Goal: Transaction & Acquisition: Book appointment/travel/reservation

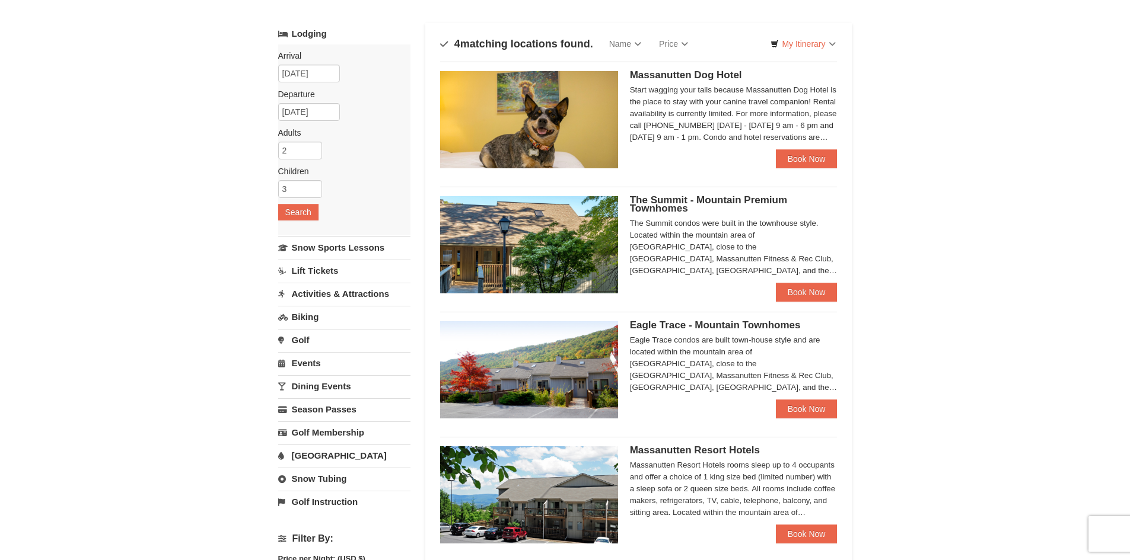
scroll to position [119, 0]
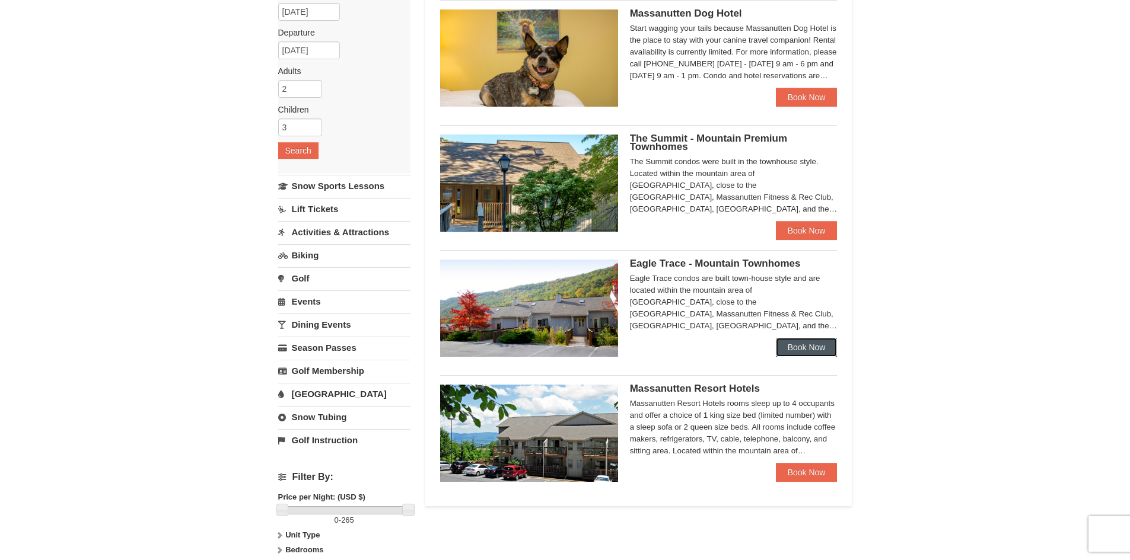
click at [802, 345] on link "Book Now" at bounding box center [807, 347] width 62 height 19
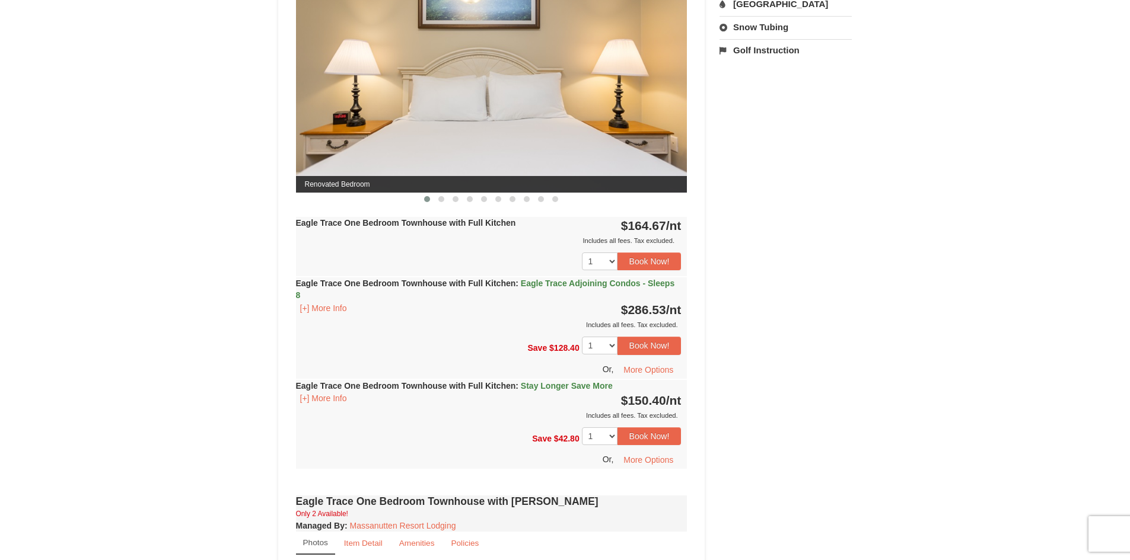
scroll to position [59, 0]
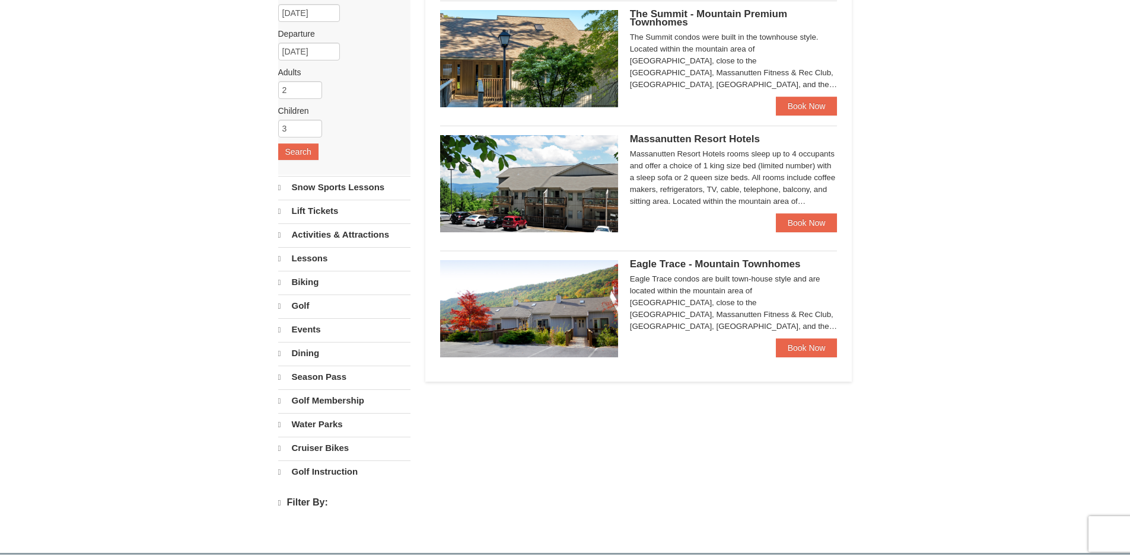
select select "10"
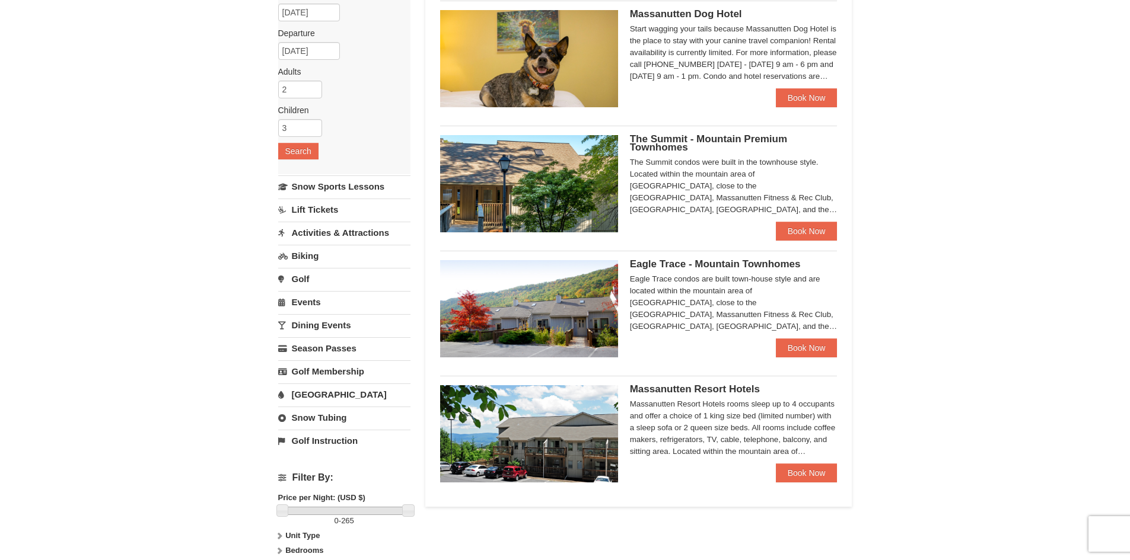
scroll to position [59, 0]
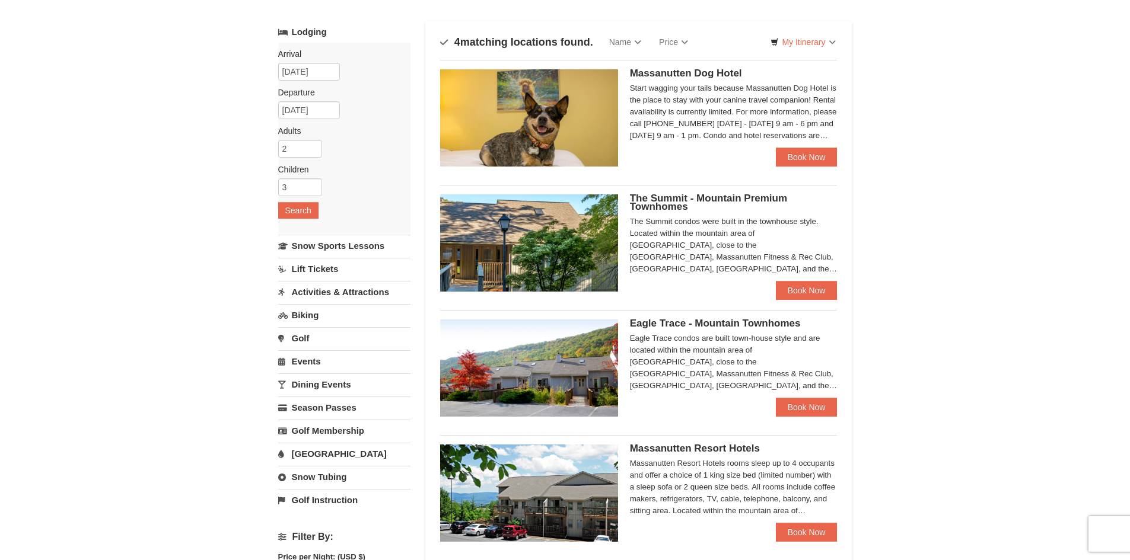
click at [636, 198] on span "The Summit - Mountain Premium Townhomes" at bounding box center [708, 203] width 157 height 20
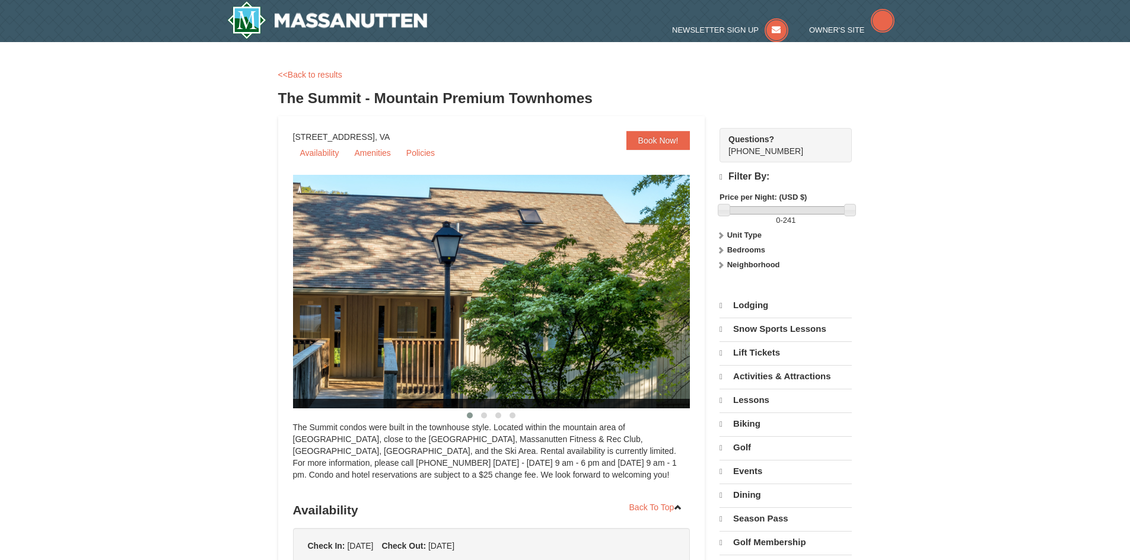
select select "10"
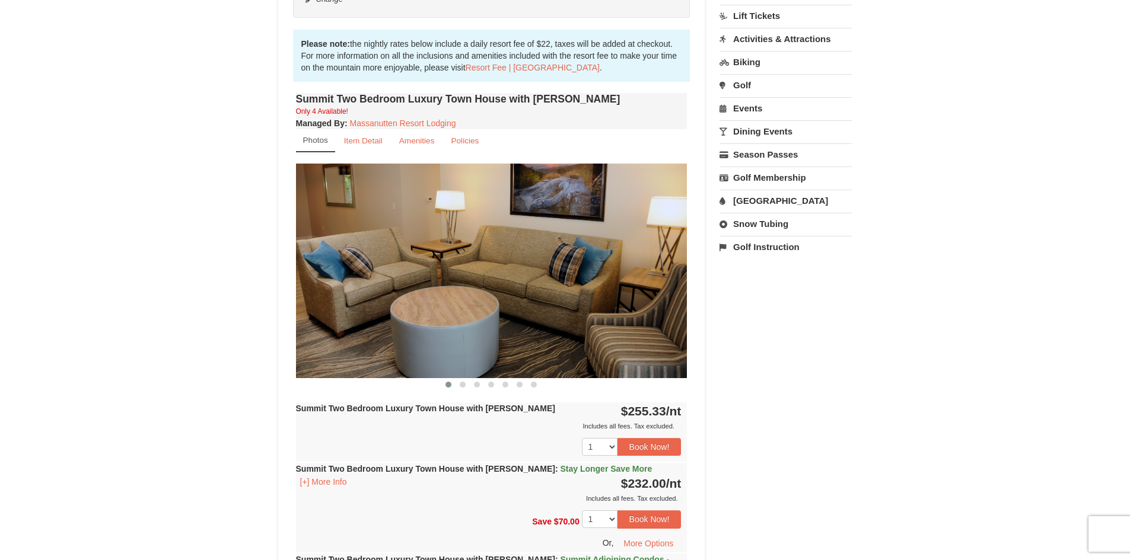
scroll to position [356, 0]
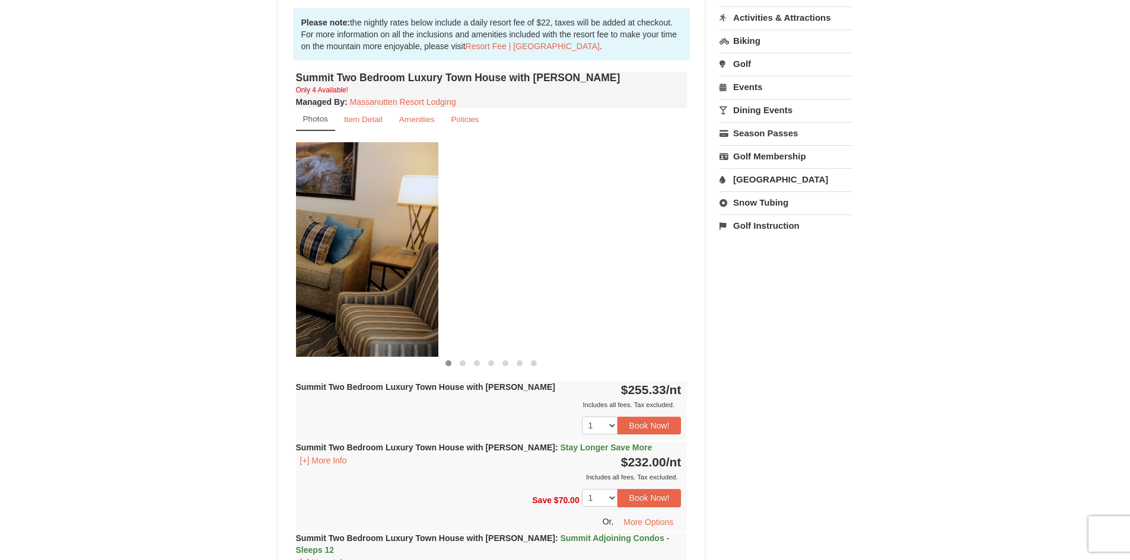
drag, startPoint x: 660, startPoint y: 232, endPoint x: 405, endPoint y: 290, distance: 261.4
click at [405, 288] on img at bounding box center [242, 249] width 391 height 214
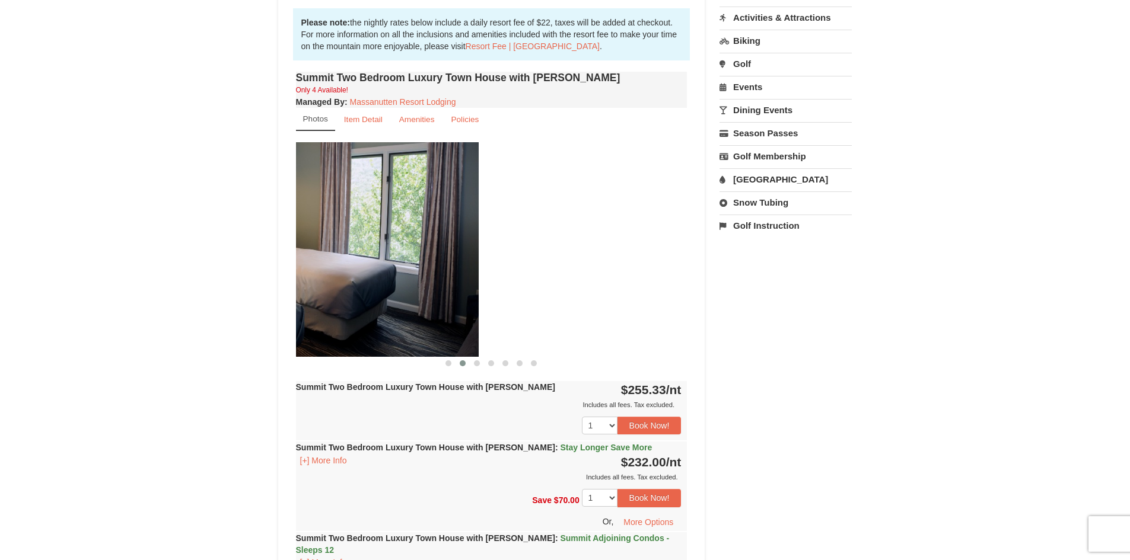
drag, startPoint x: 425, startPoint y: 290, endPoint x: 464, endPoint y: 293, distance: 39.3
click at [421, 291] on img at bounding box center [282, 249] width 391 height 214
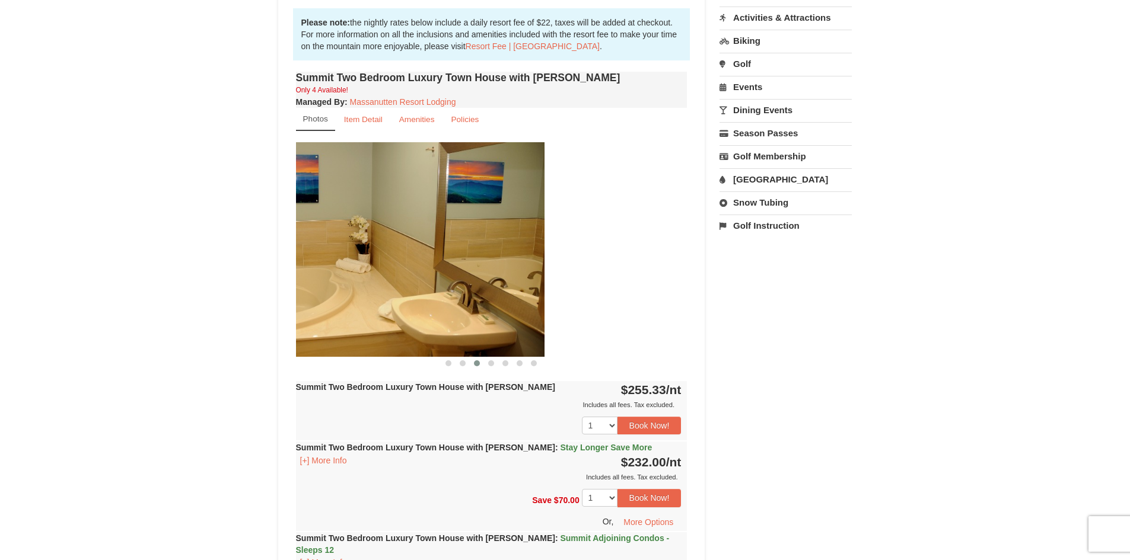
drag, startPoint x: 628, startPoint y: 260, endPoint x: 439, endPoint y: 281, distance: 189.1
click at [441, 280] on img at bounding box center [348, 249] width 391 height 214
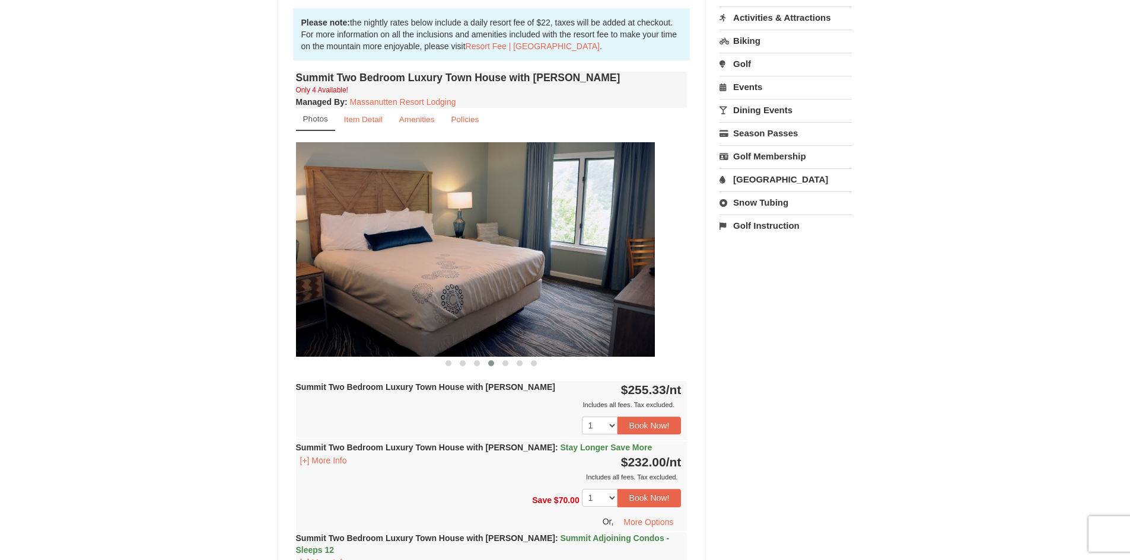
drag, startPoint x: 617, startPoint y: 248, endPoint x: 441, endPoint y: 256, distance: 176.3
click at [446, 255] on img at bounding box center [458, 249] width 391 height 214
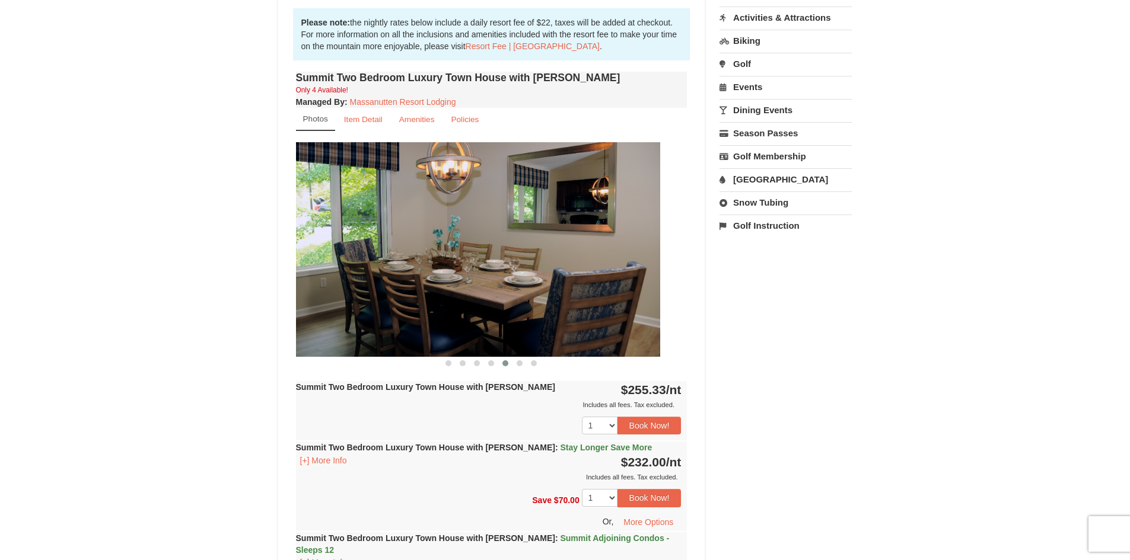
drag, startPoint x: 616, startPoint y: 247, endPoint x: 456, endPoint y: 267, distance: 160.8
click at [457, 267] on img at bounding box center [464, 249] width 391 height 214
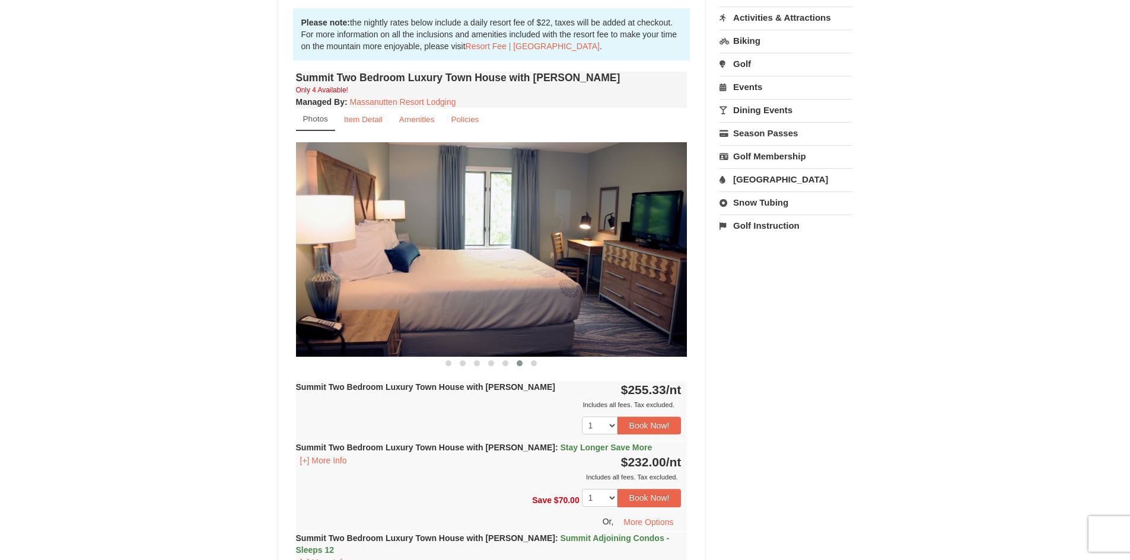
drag, startPoint x: 653, startPoint y: 247, endPoint x: 384, endPoint y: 286, distance: 272.0
click at [384, 285] on img at bounding box center [491, 249] width 391 height 214
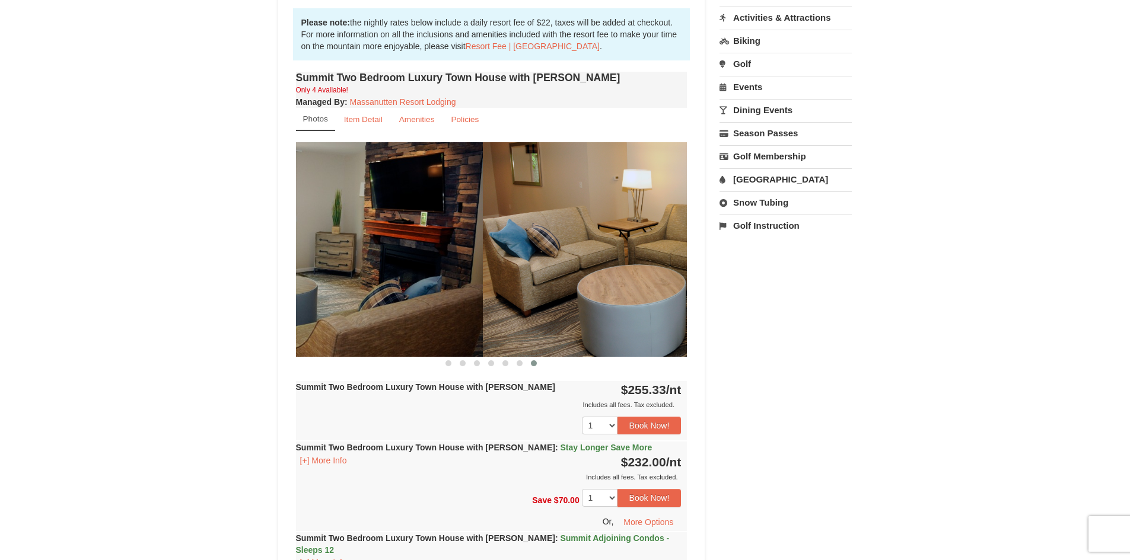
drag, startPoint x: 399, startPoint y: 288, endPoint x: 409, endPoint y: 313, distance: 27.1
click at [376, 297] on img at bounding box center [286, 249] width 391 height 214
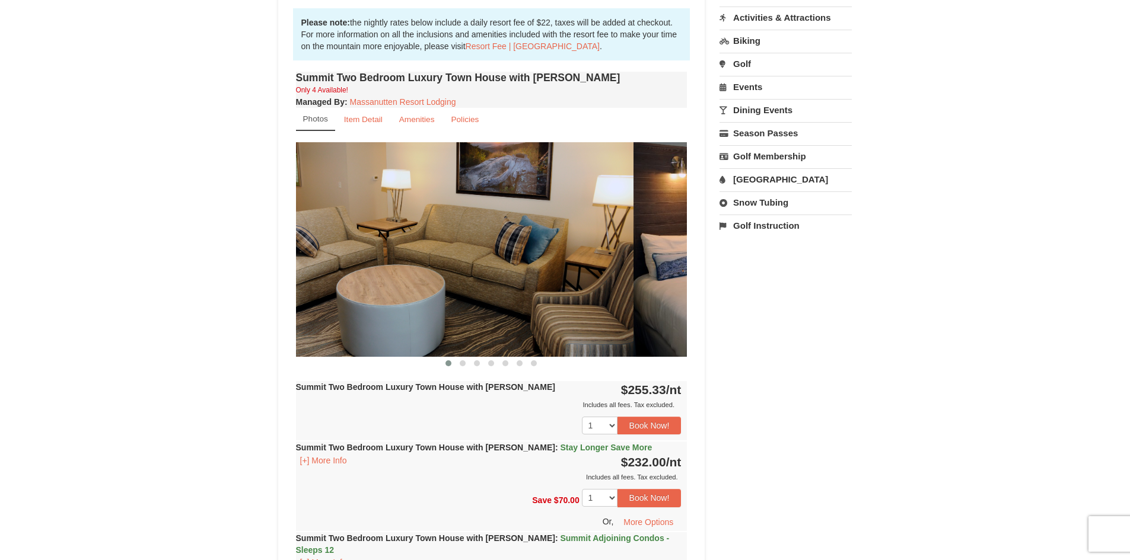
drag, startPoint x: 569, startPoint y: 256, endPoint x: 377, endPoint y: 301, distance: 196.7
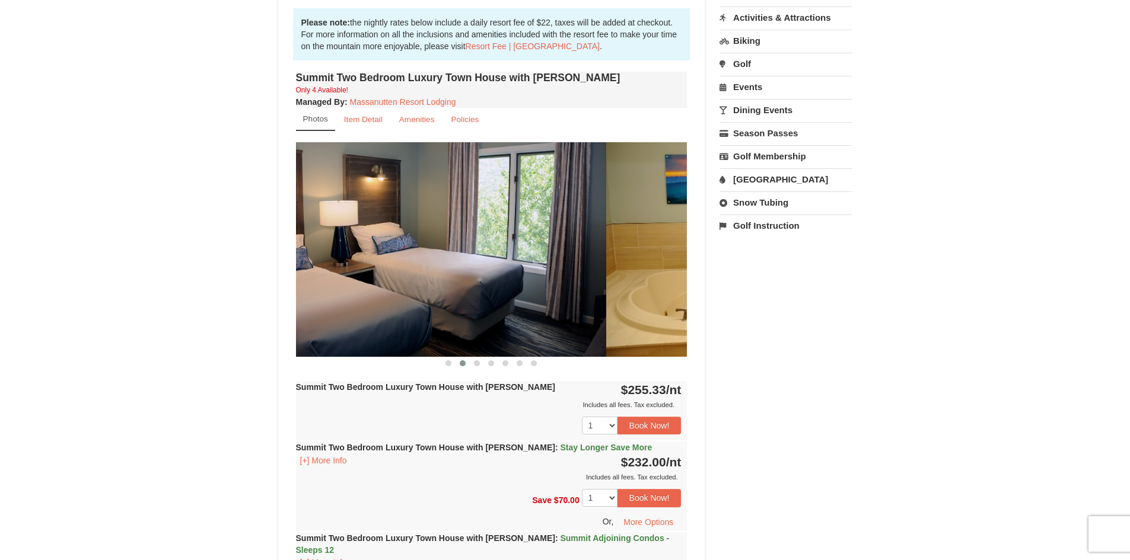
drag, startPoint x: 608, startPoint y: 243, endPoint x: 436, endPoint y: 294, distance: 179.2
click at [387, 279] on img at bounding box center [410, 249] width 391 height 214
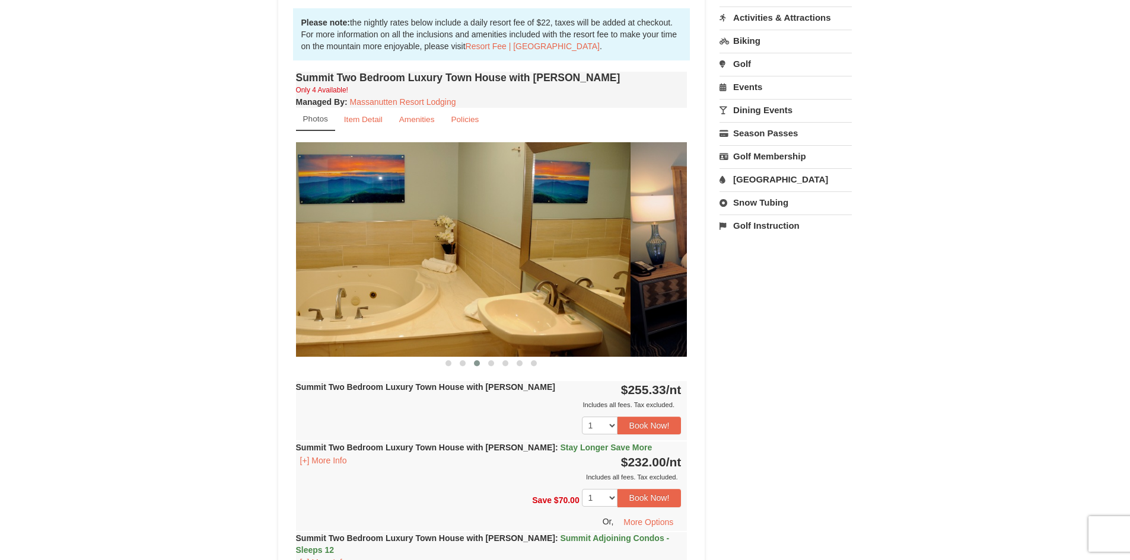
drag, startPoint x: 609, startPoint y: 239, endPoint x: 365, endPoint y: 272, distance: 245.9
click at [365, 272] on img at bounding box center [434, 249] width 391 height 214
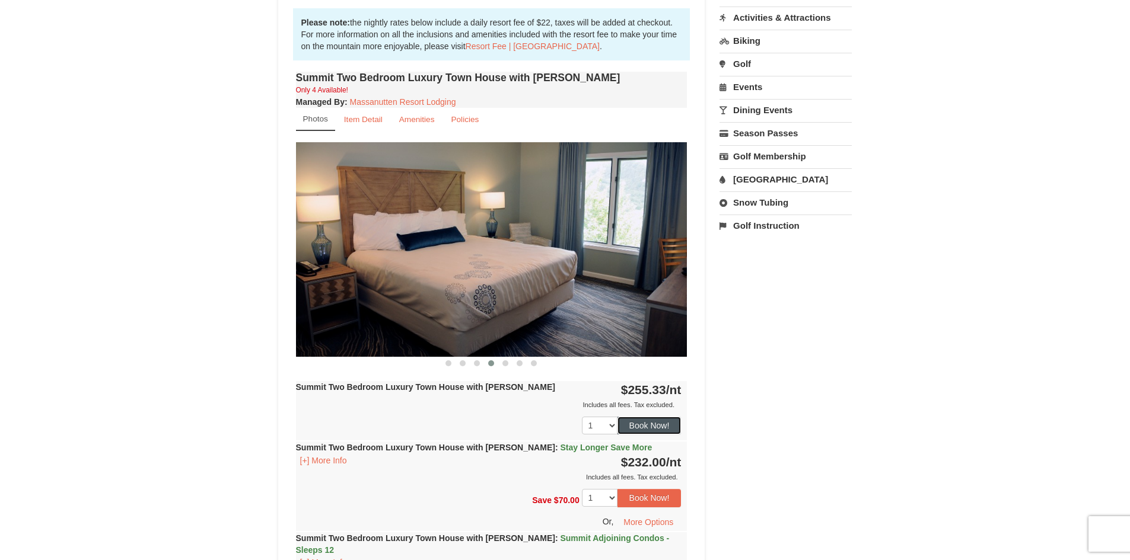
click at [660, 423] on button "Book Now!" at bounding box center [649, 426] width 64 height 18
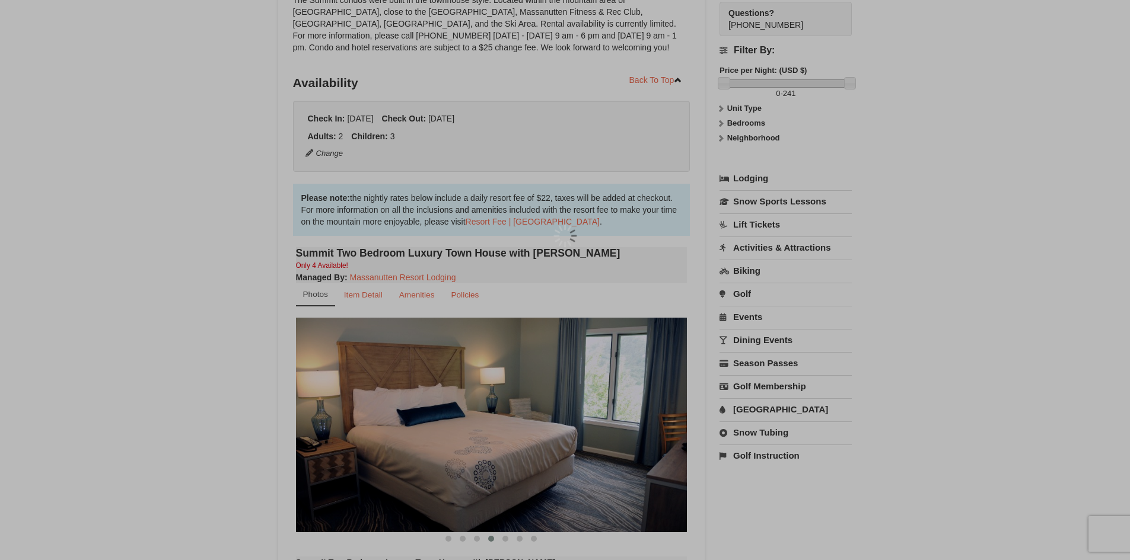
scroll to position [116, 0]
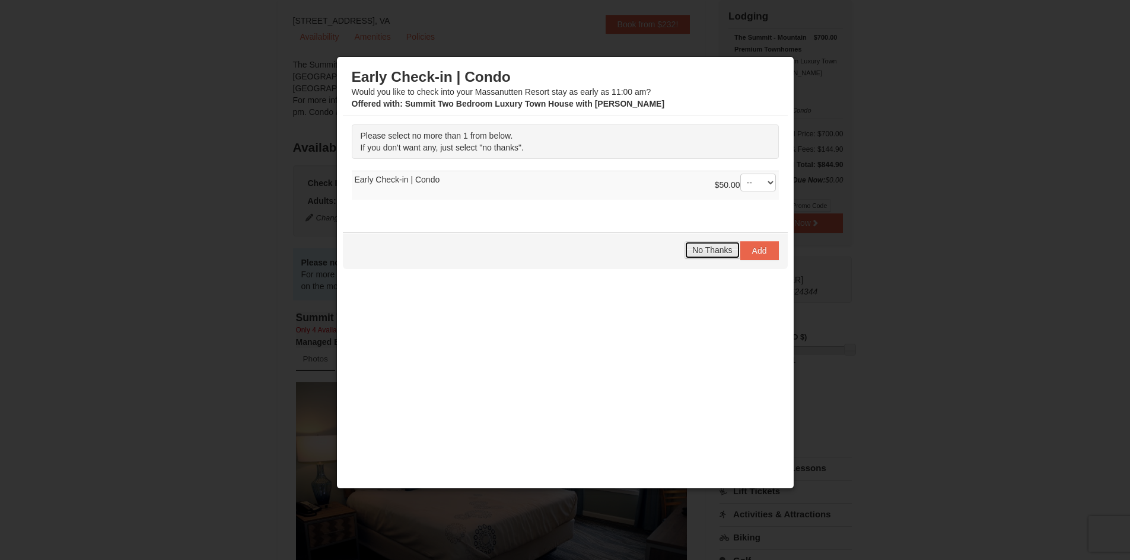
click at [713, 251] on span "No Thanks" at bounding box center [712, 250] width 40 height 9
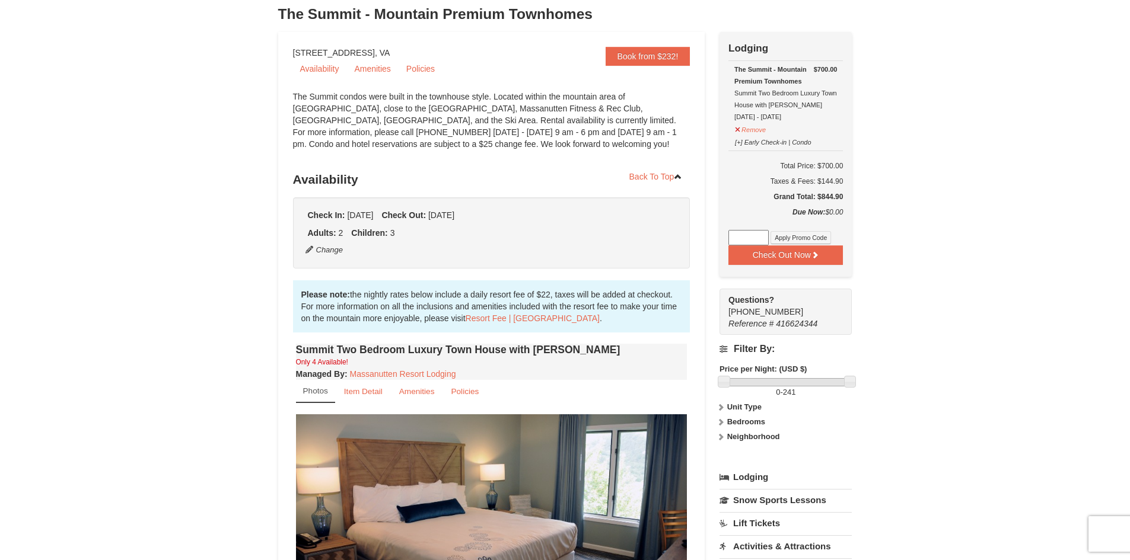
scroll to position [56, 0]
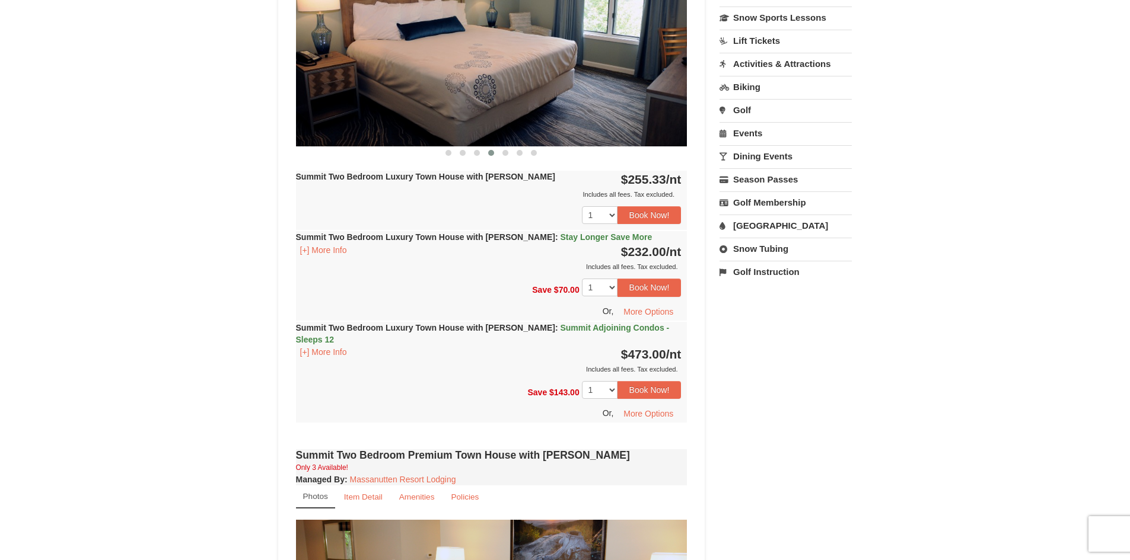
scroll to position [412, 0]
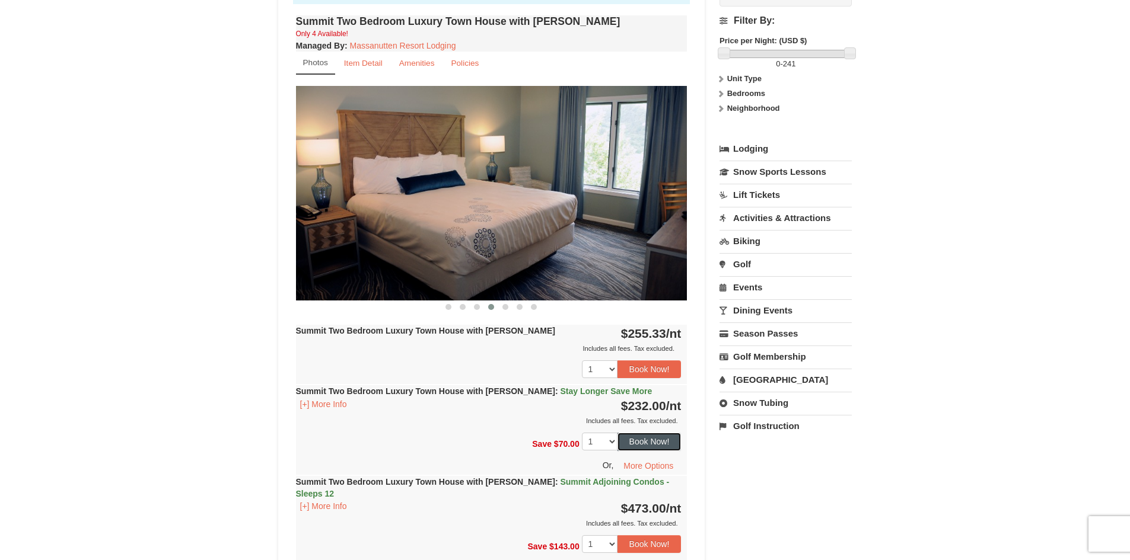
click at [655, 442] on button "Book Now!" at bounding box center [649, 442] width 64 height 18
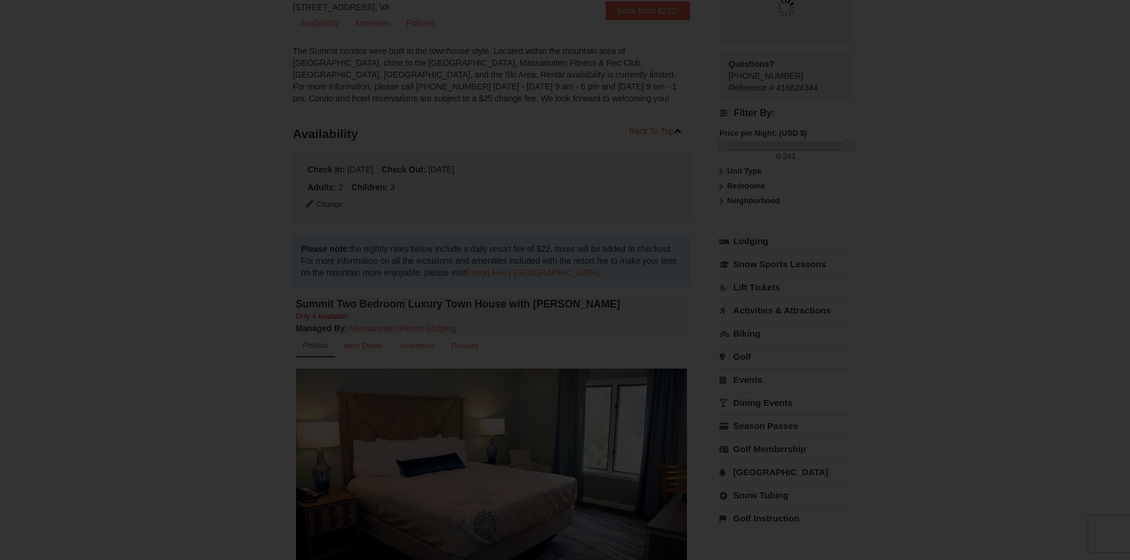
scroll to position [116, 0]
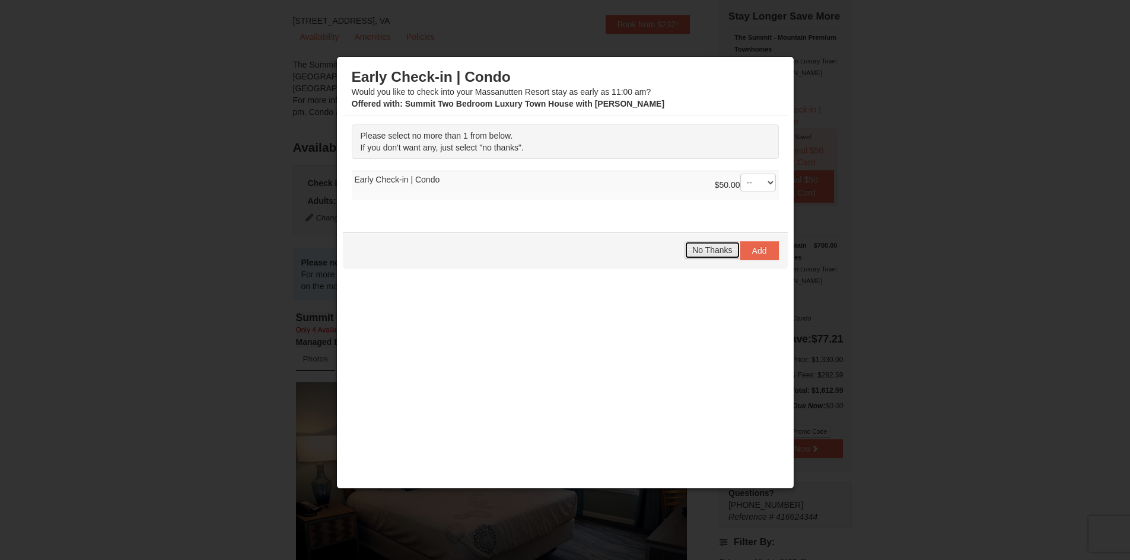
click at [706, 247] on span "No Thanks" at bounding box center [712, 250] width 40 height 9
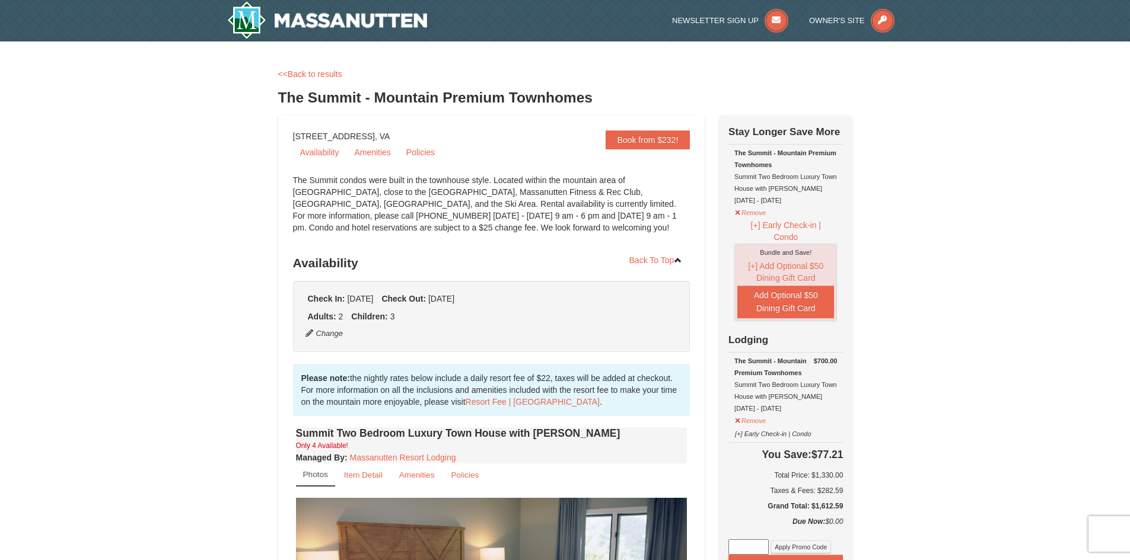
scroll to position [59, 0]
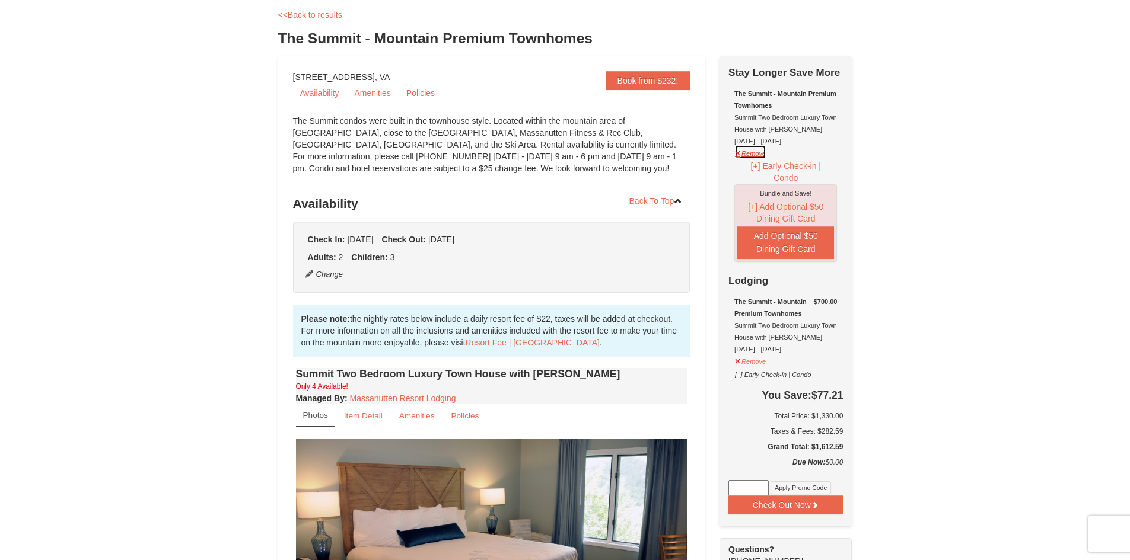
click at [743, 157] on button "Remove" at bounding box center [750, 152] width 32 height 15
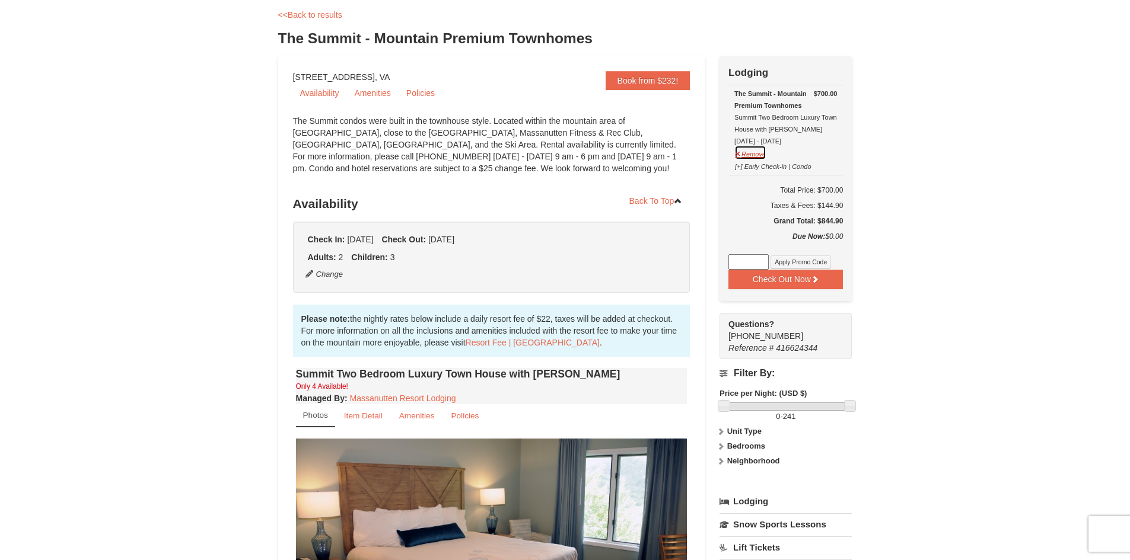
click at [753, 158] on button "Remove" at bounding box center [750, 152] width 32 height 15
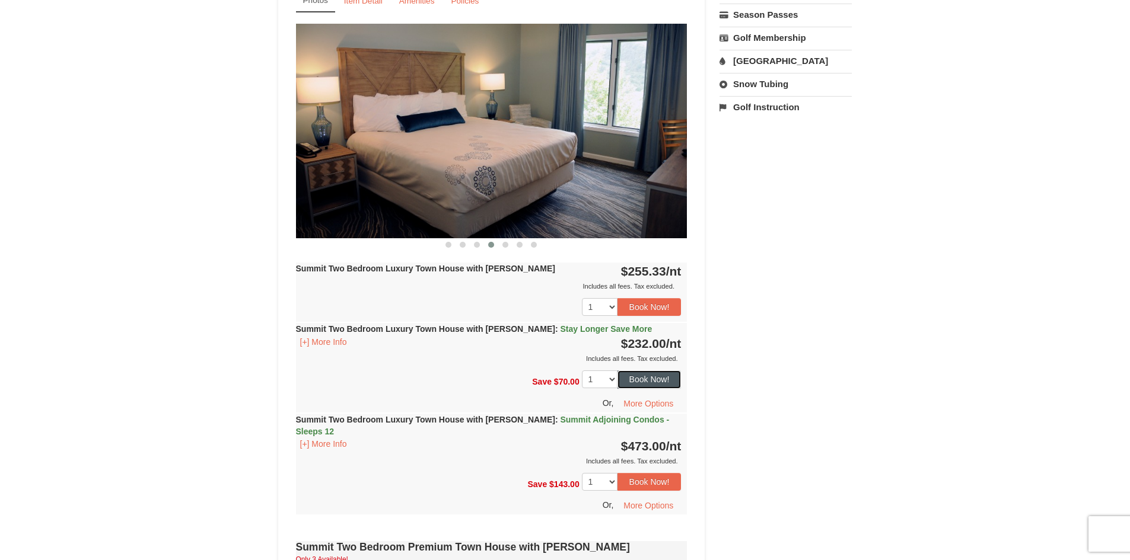
click at [667, 381] on button "Book Now!" at bounding box center [649, 380] width 64 height 18
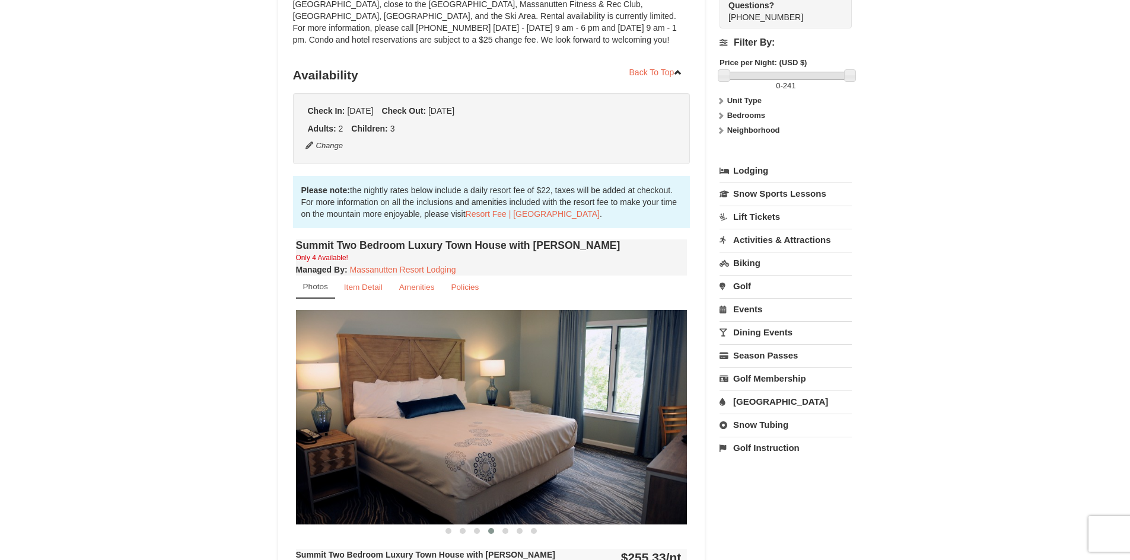
scroll to position [116, 0]
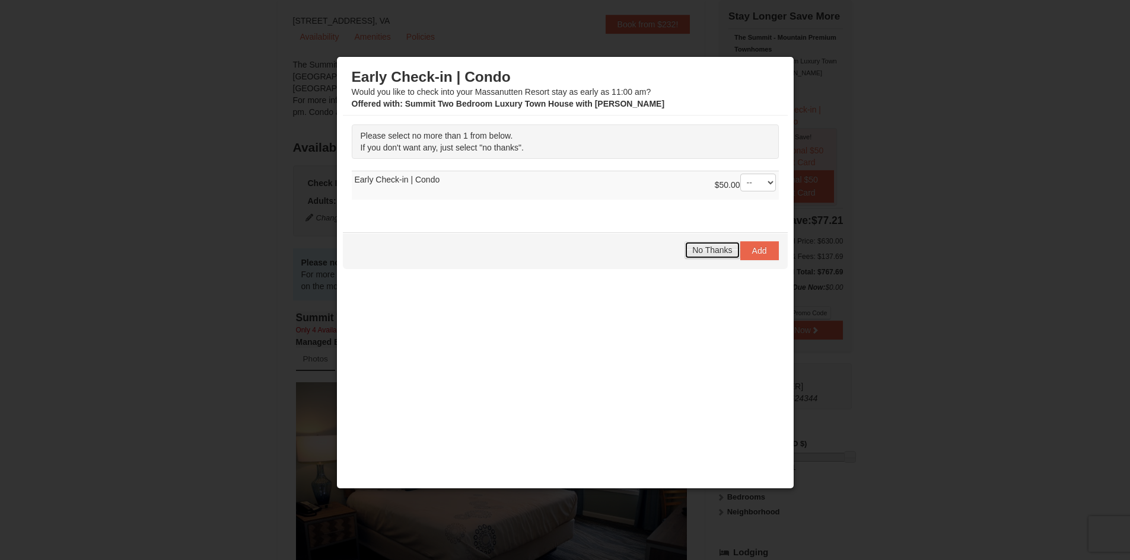
click at [703, 250] on span "No Thanks" at bounding box center [712, 250] width 40 height 9
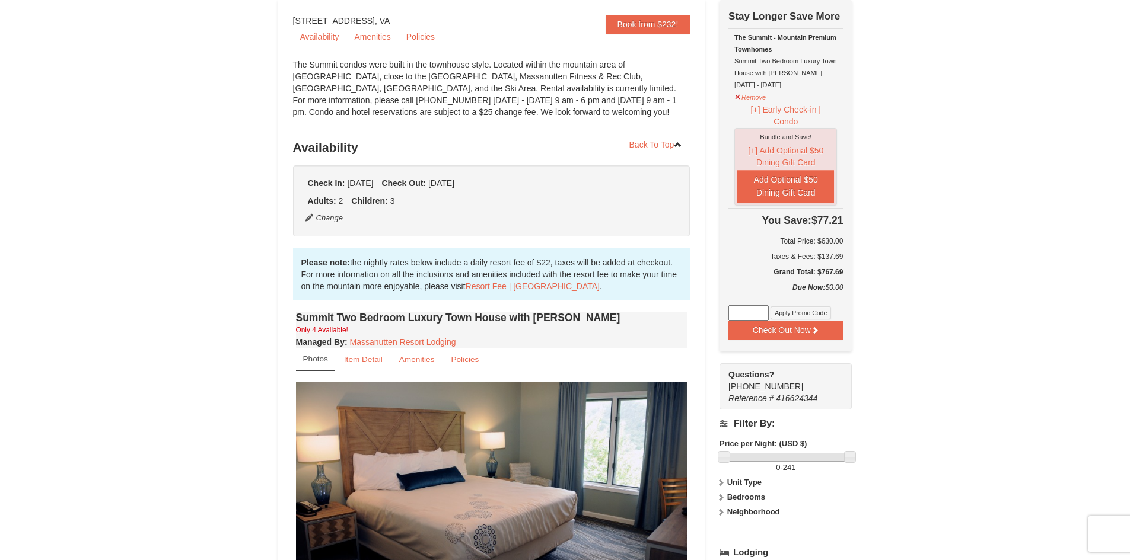
scroll to position [0, 0]
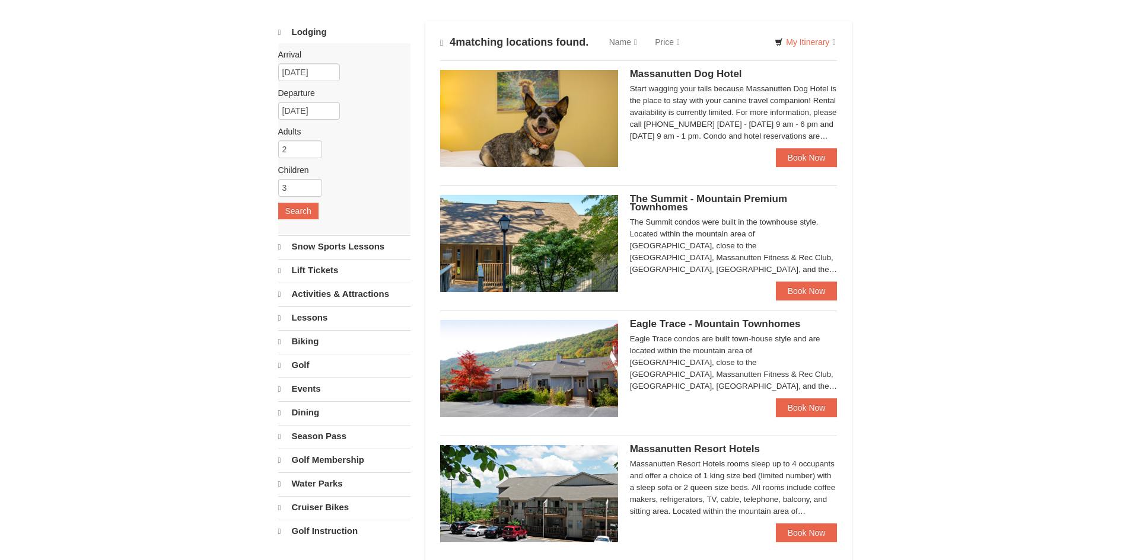
select select "10"
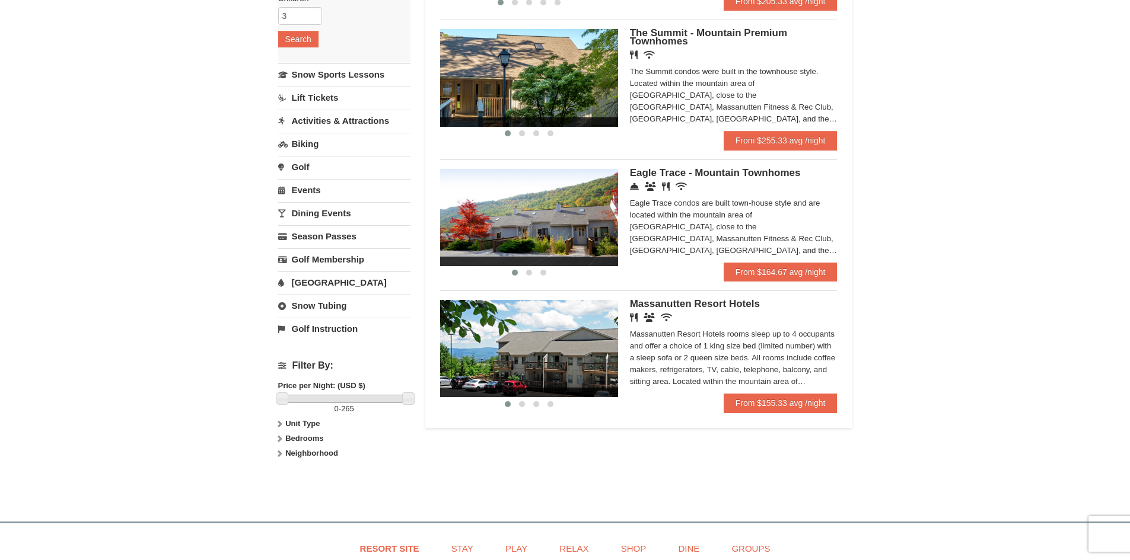
scroll to position [237, 0]
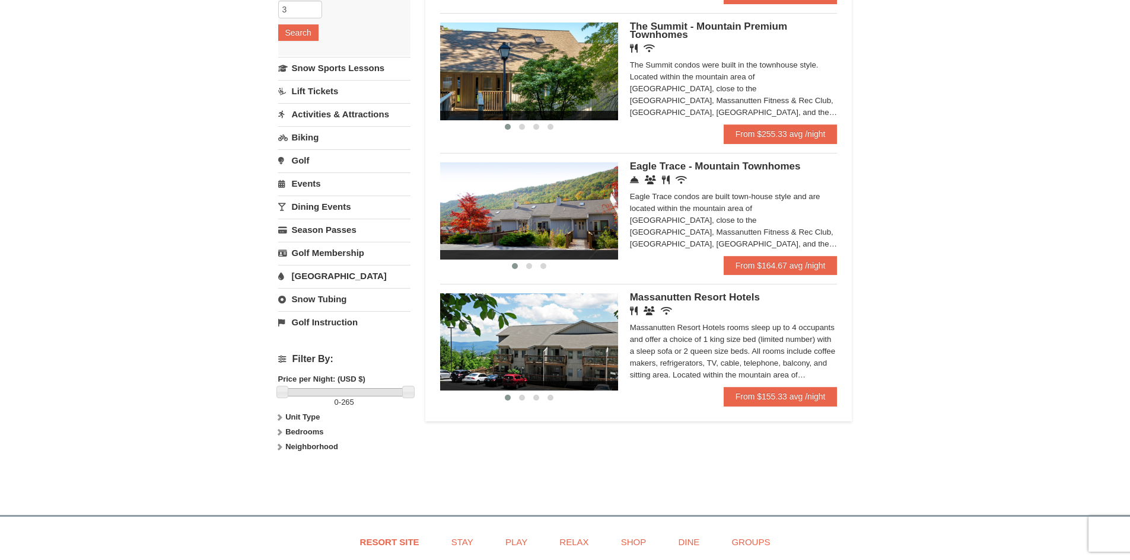
click at [709, 300] on span "Massanutten Resort Hotels" at bounding box center [695, 297] width 130 height 11
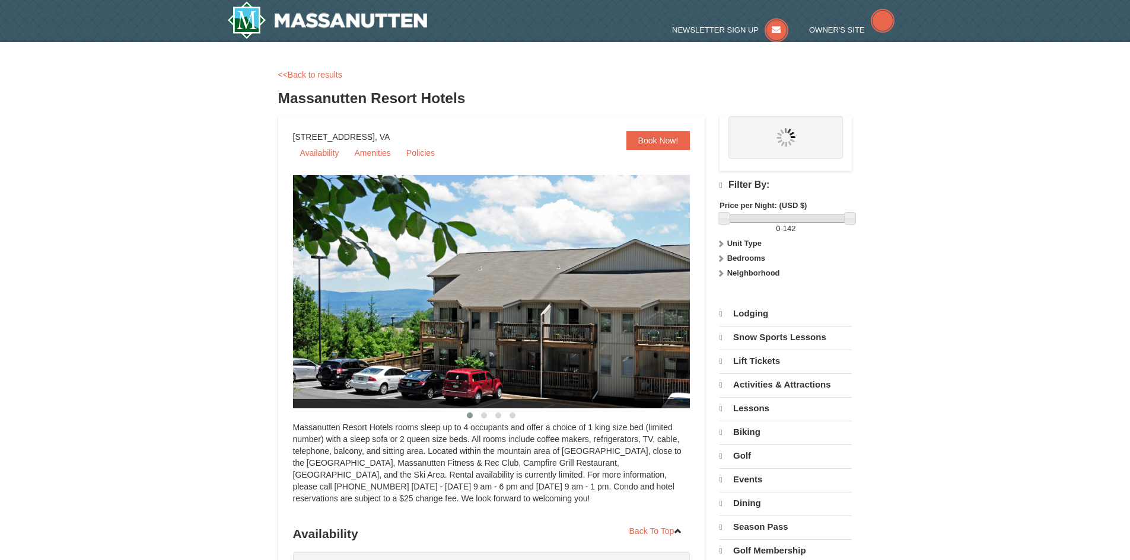
select select "10"
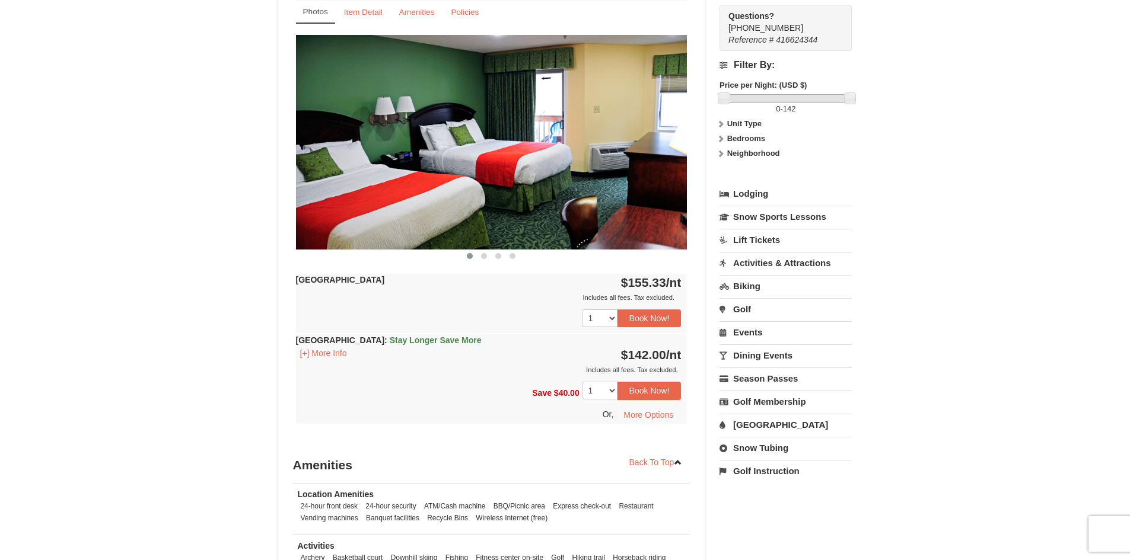
scroll to position [652, 0]
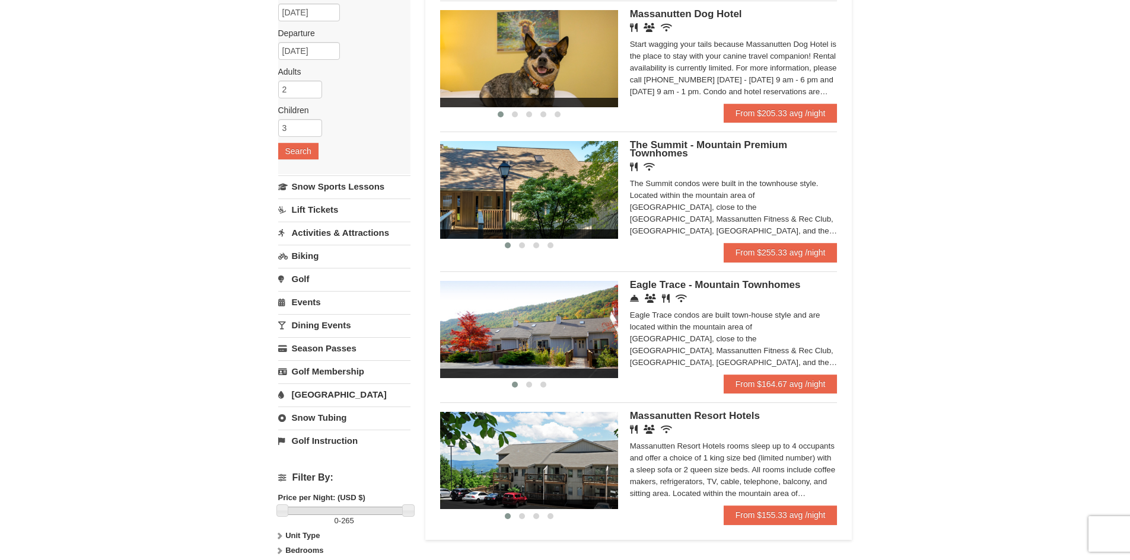
scroll to position [119, 0]
click at [674, 277] on div "Eagle Trace Living Room & Dining Room Eagle Trace Bedroom Eagle Trace Living Ro…" at bounding box center [638, 327] width 397 height 112
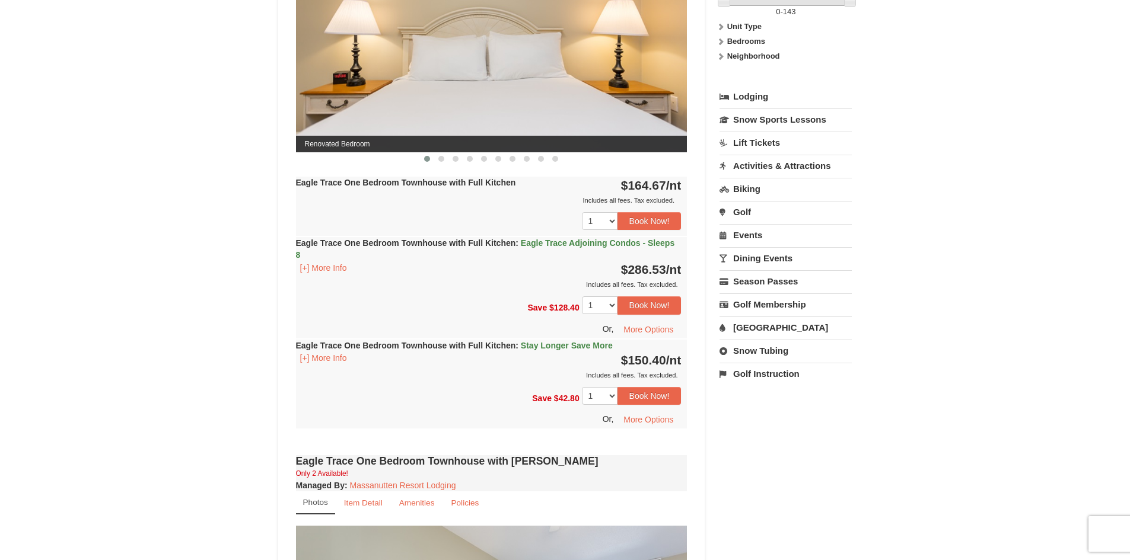
scroll to position [415, 0]
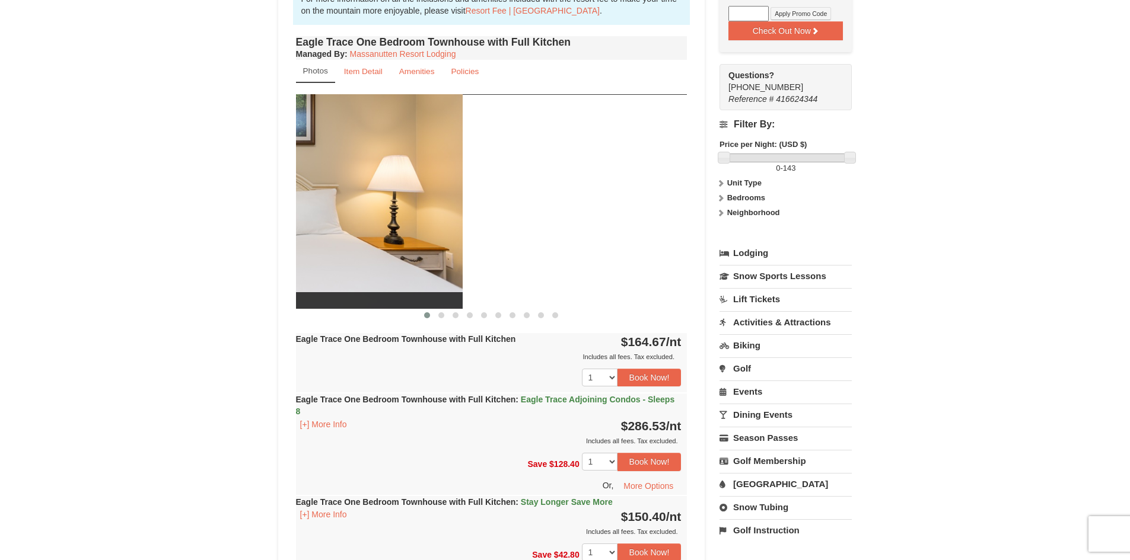
drag, startPoint x: 499, startPoint y: 202, endPoint x: 234, endPoint y: 233, distance: 267.5
click at [234, 233] on div "× <<Back to results Eagle Trace - Mountain Townhomes Book from $150! 1822 Resor…" at bounding box center [565, 550] width 1130 height 1848
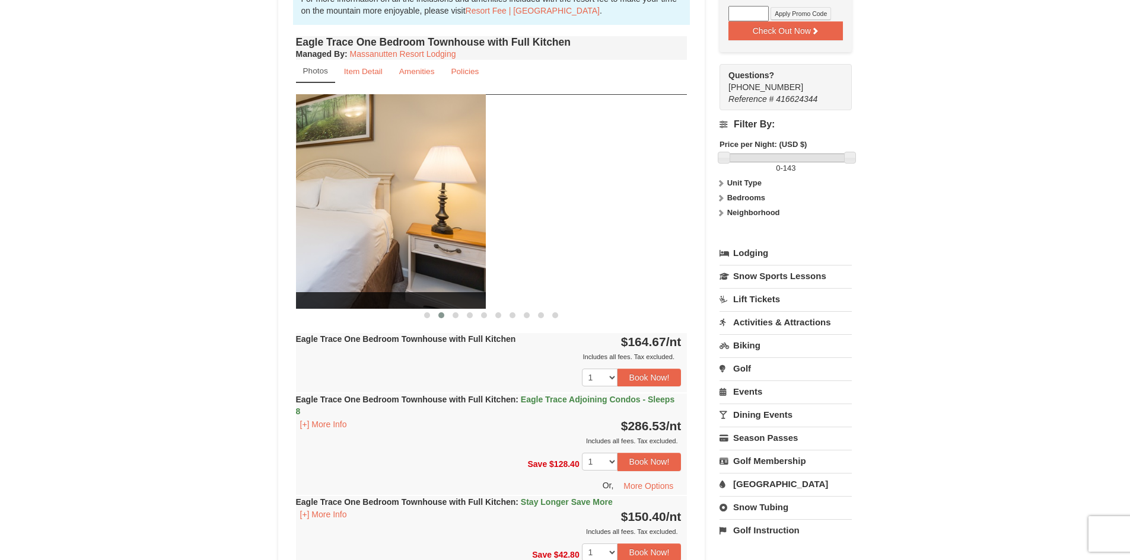
drag, startPoint x: 498, startPoint y: 227, endPoint x: 372, endPoint y: 261, distance: 130.9
click at [374, 252] on img at bounding box center [289, 201] width 391 height 214
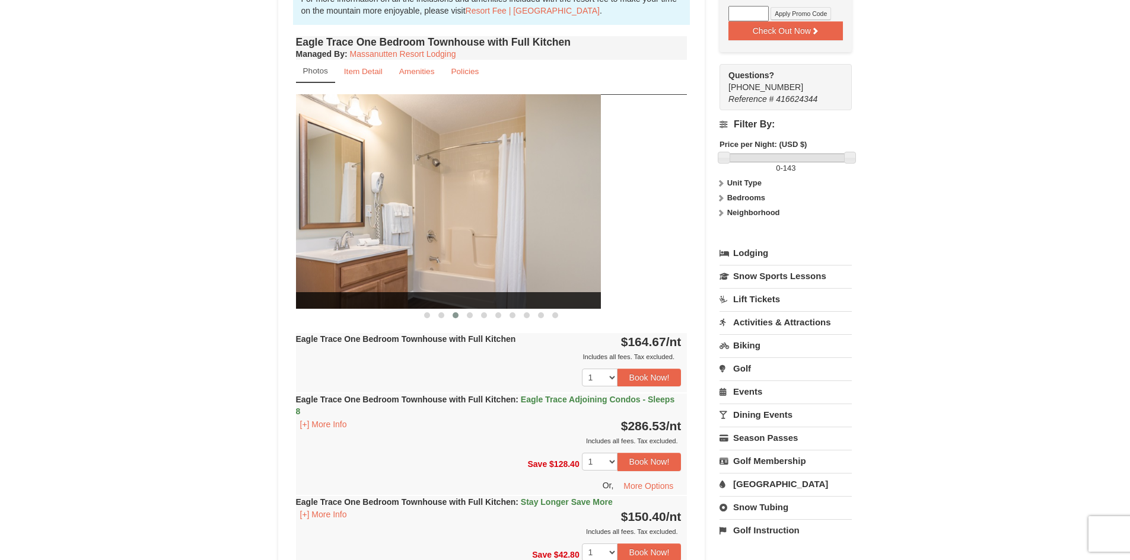
drag, startPoint x: 614, startPoint y: 212, endPoint x: 488, endPoint y: 246, distance: 130.8
click at [399, 254] on img at bounding box center [404, 201] width 391 height 214
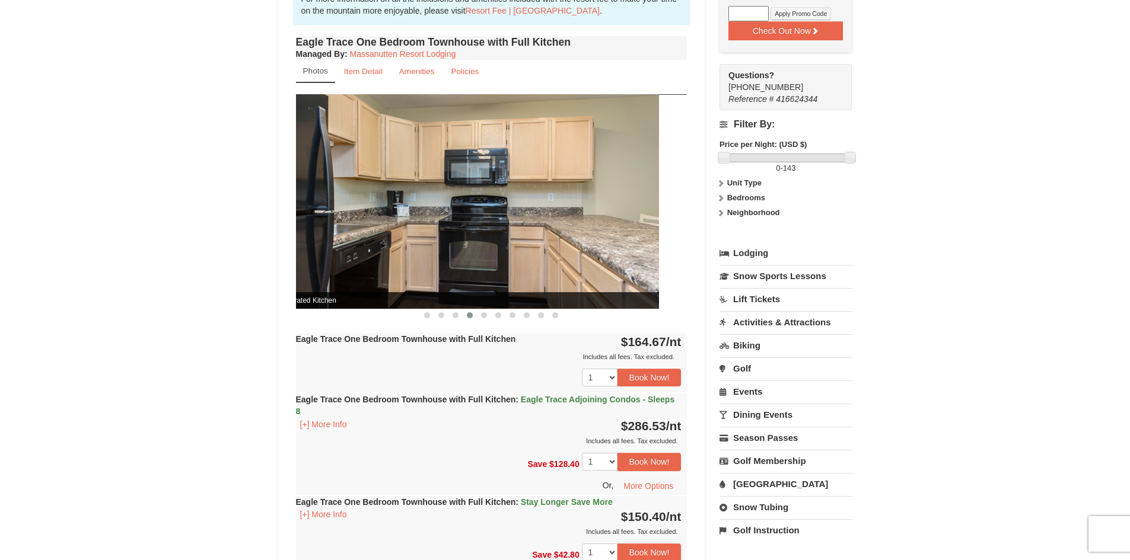
drag, startPoint x: 610, startPoint y: 221, endPoint x: 402, endPoint y: 244, distance: 210.1
click at [406, 243] on img at bounding box center [462, 201] width 391 height 214
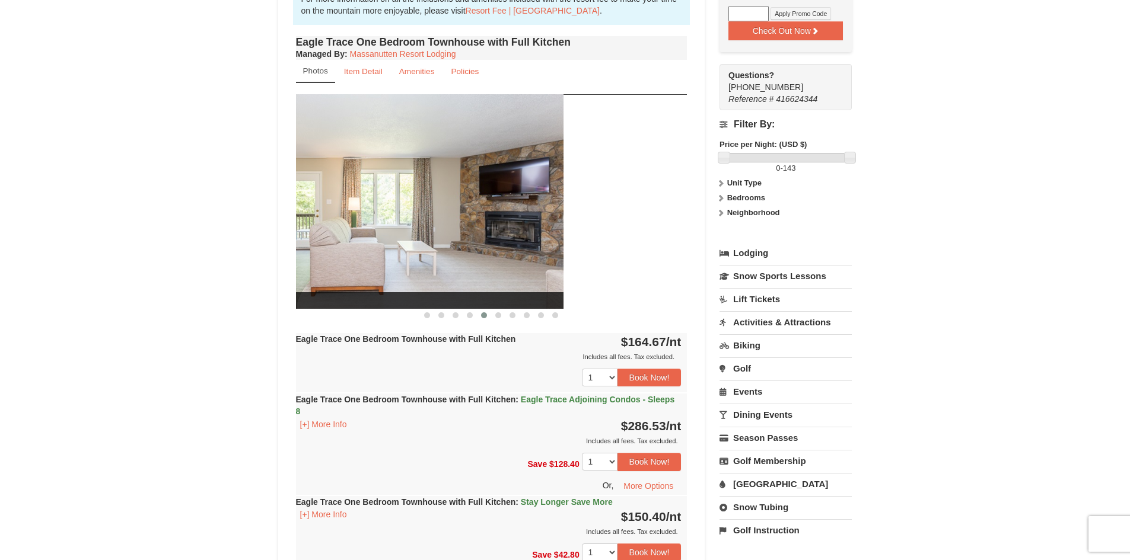
drag, startPoint x: 515, startPoint y: 209, endPoint x: 483, endPoint y: 229, distance: 37.8
click at [446, 215] on img at bounding box center [367, 201] width 391 height 214
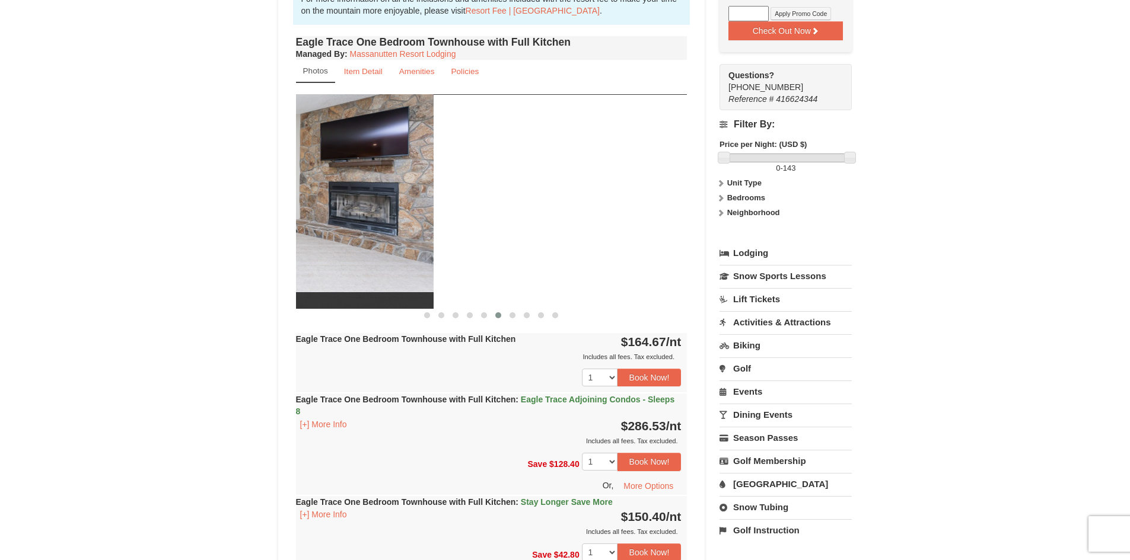
drag, startPoint x: 667, startPoint y: 196, endPoint x: 549, endPoint y: 228, distance: 122.3
click at [428, 233] on img at bounding box center [237, 201] width 391 height 214
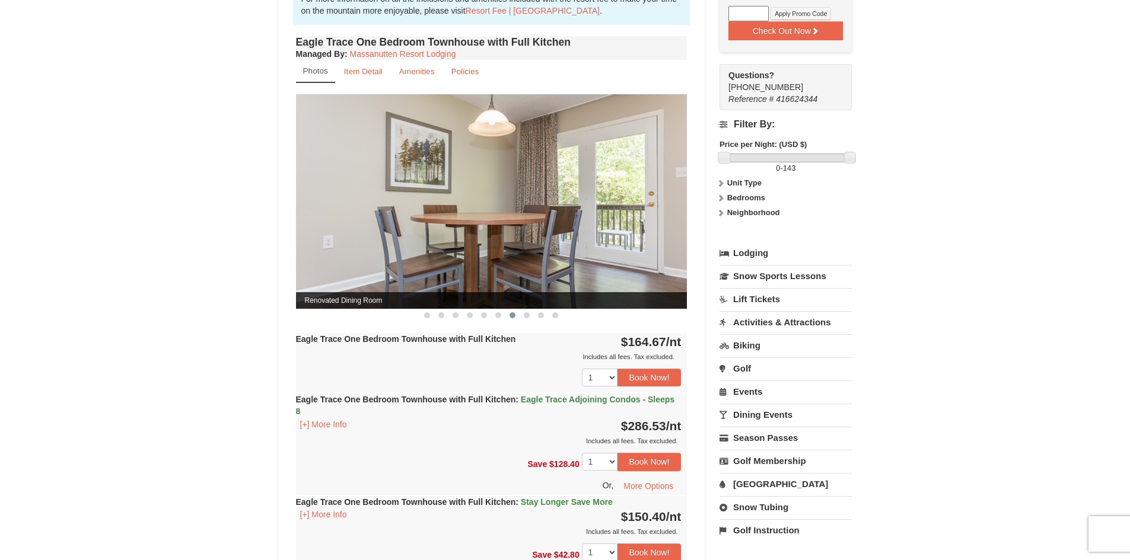
drag, startPoint x: 412, startPoint y: 230, endPoint x: 392, endPoint y: 235, distance: 20.3
click at [402, 231] on img at bounding box center [491, 201] width 391 height 214
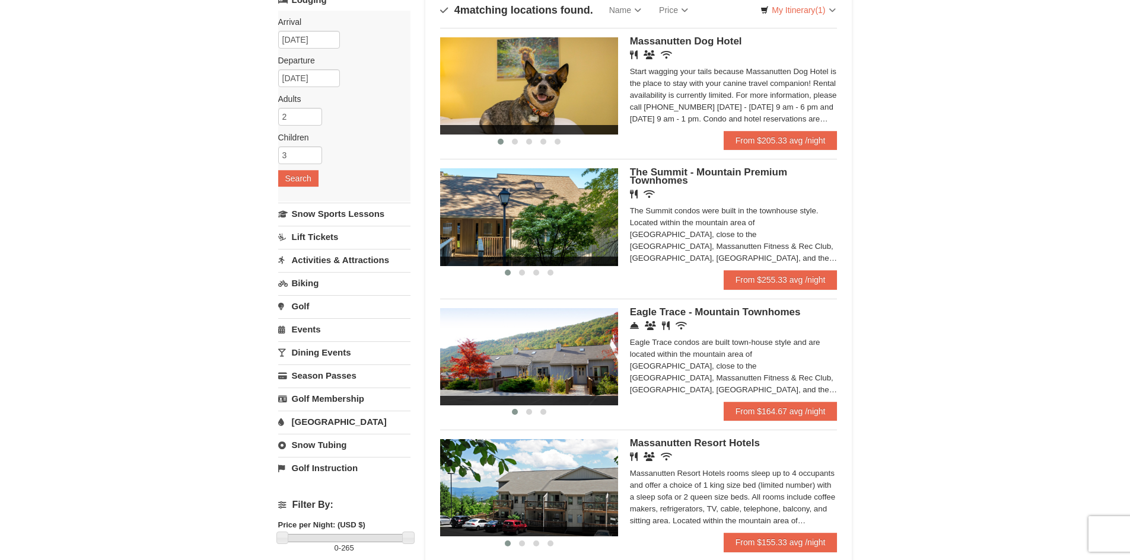
scroll to position [119, 0]
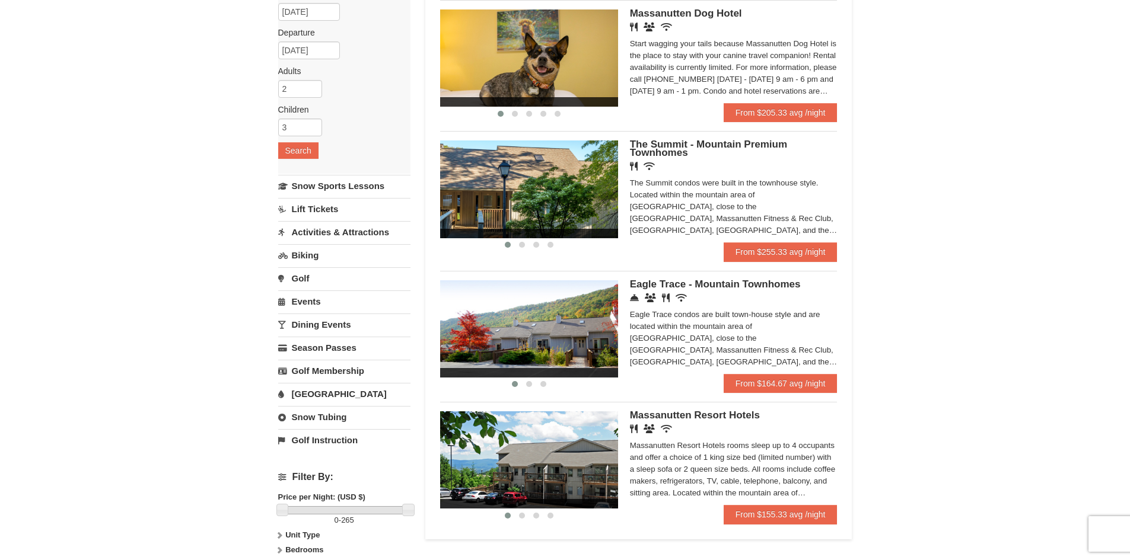
click at [314, 214] on link "Lift Tickets" at bounding box center [344, 209] width 132 height 22
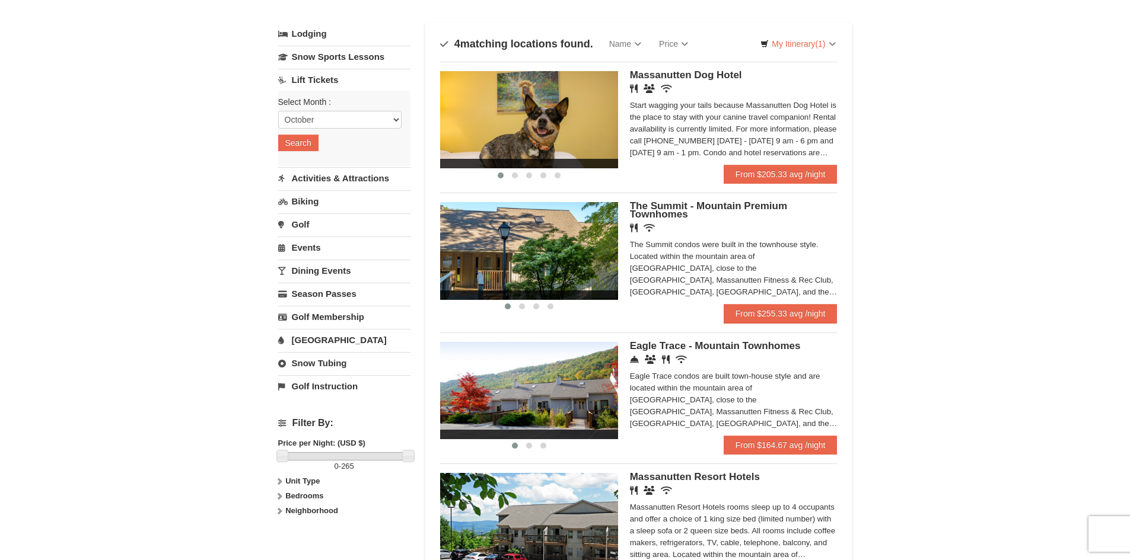
scroll to position [0, 0]
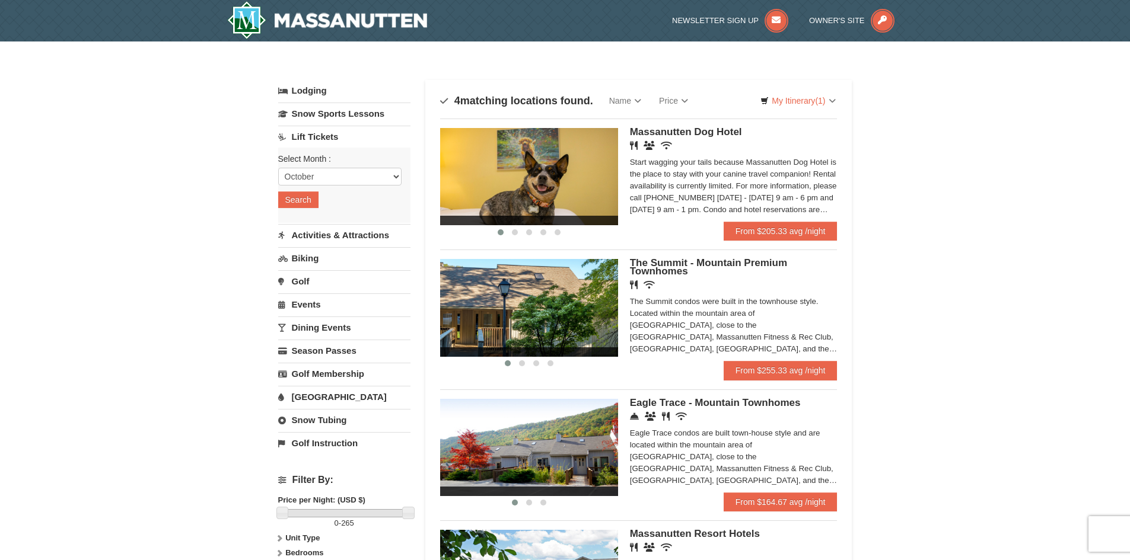
click at [101, 161] on div "× Categories Map List Filter My Itinerary (1) Check Out Now Stay Longer Save Mo…" at bounding box center [565, 364] width 1130 height 644
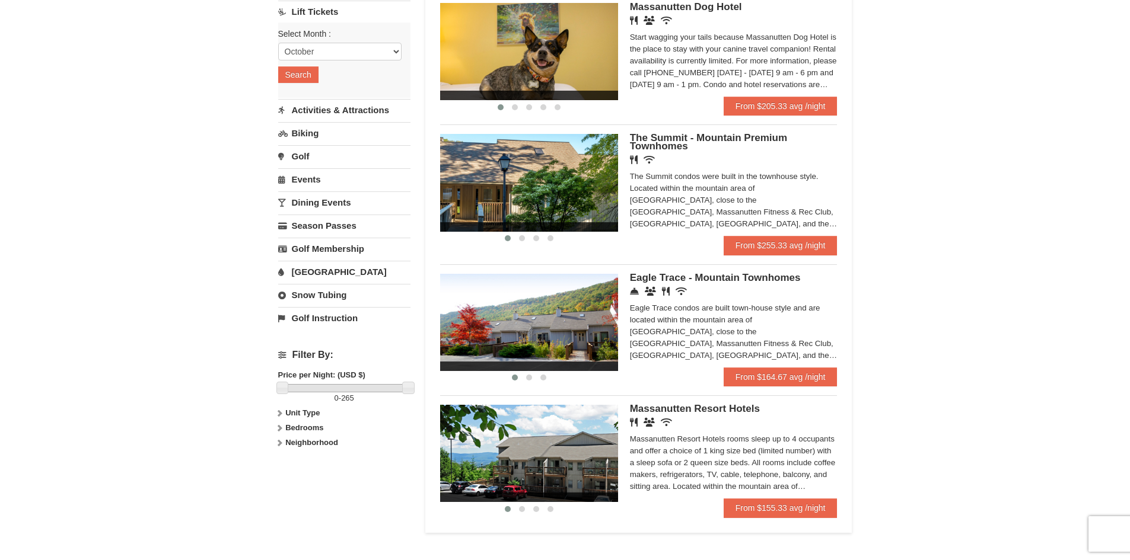
scroll to position [121, 0]
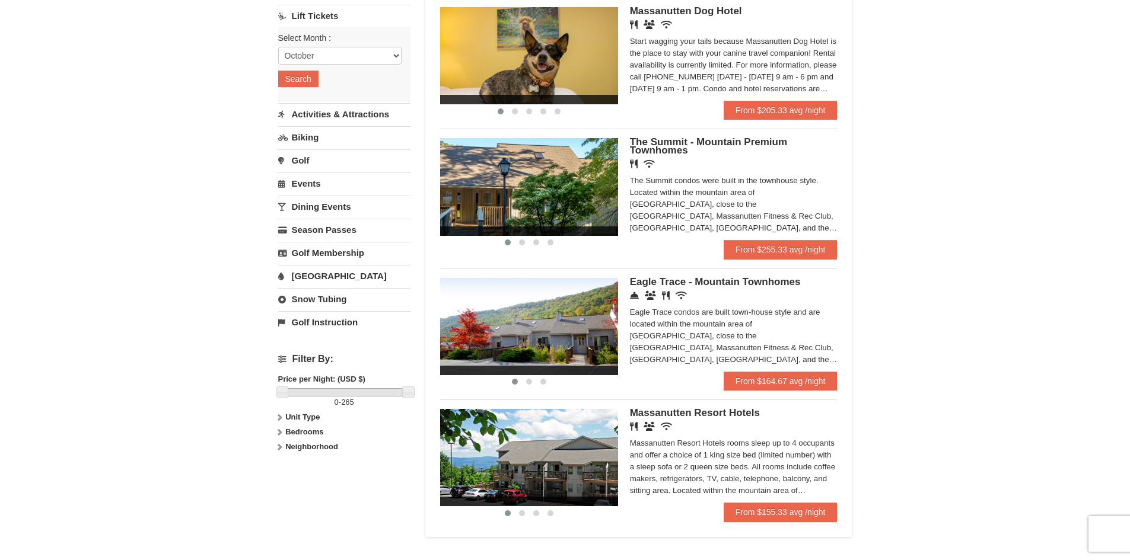
click at [964, 262] on div "× Categories Map List Filter My Itinerary (1) Check Out Now Stay Longer Save Mo…" at bounding box center [565, 243] width 1130 height 644
click at [321, 301] on link "Snow Tubing" at bounding box center [344, 299] width 132 height 22
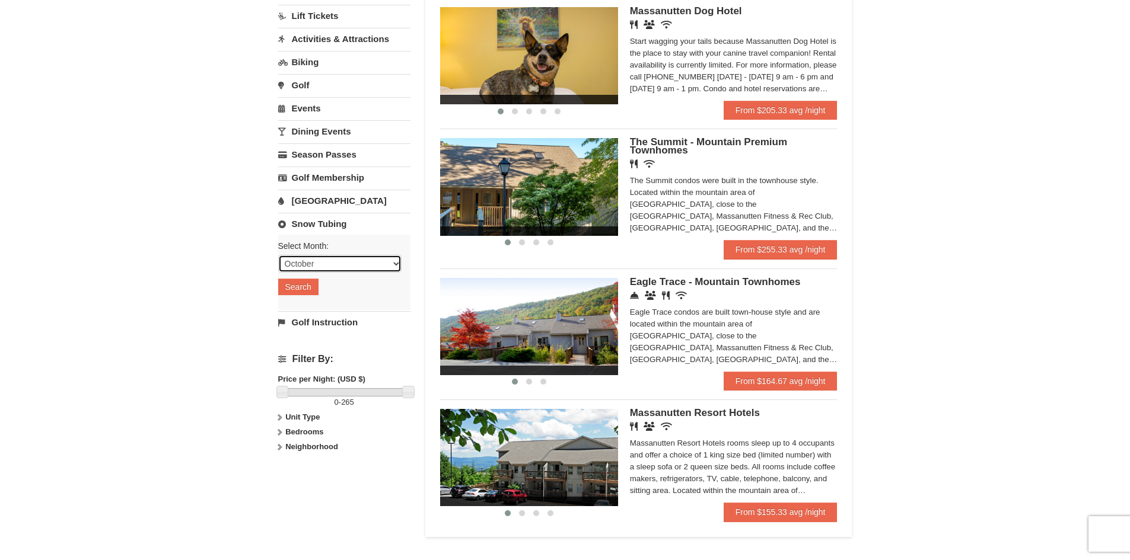
click at [343, 269] on select "October November December January February March April May June July August Sep…" at bounding box center [339, 264] width 123 height 18
select select "12"
click at [278, 255] on select "October November December January February March April May June July August Sep…" at bounding box center [339, 264] width 123 height 18
click at [300, 294] on button "Search" at bounding box center [298, 287] width 40 height 17
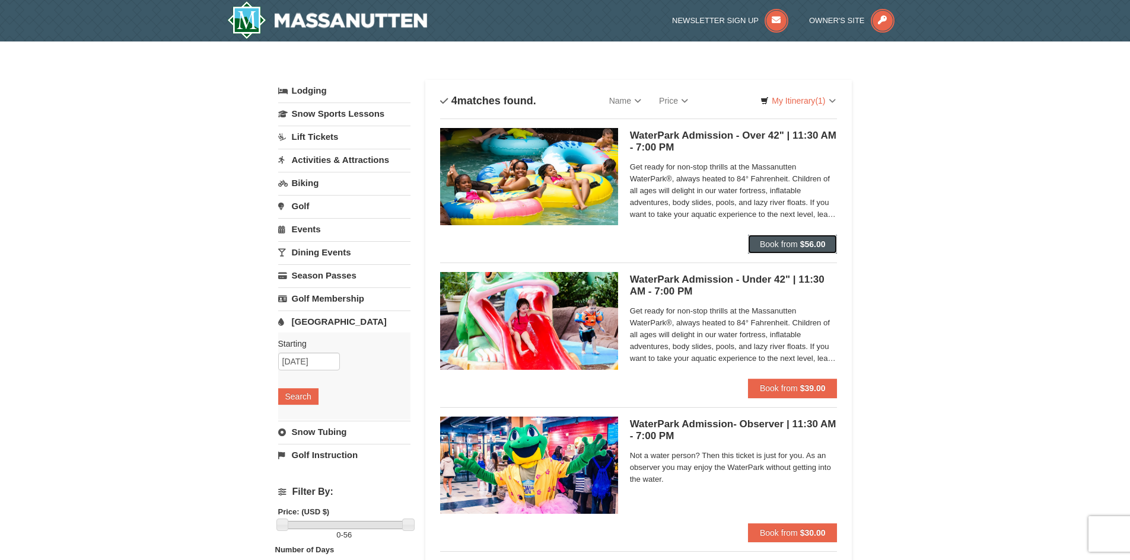
click at [806, 241] on strong "$56.00" at bounding box center [813, 244] width 26 height 9
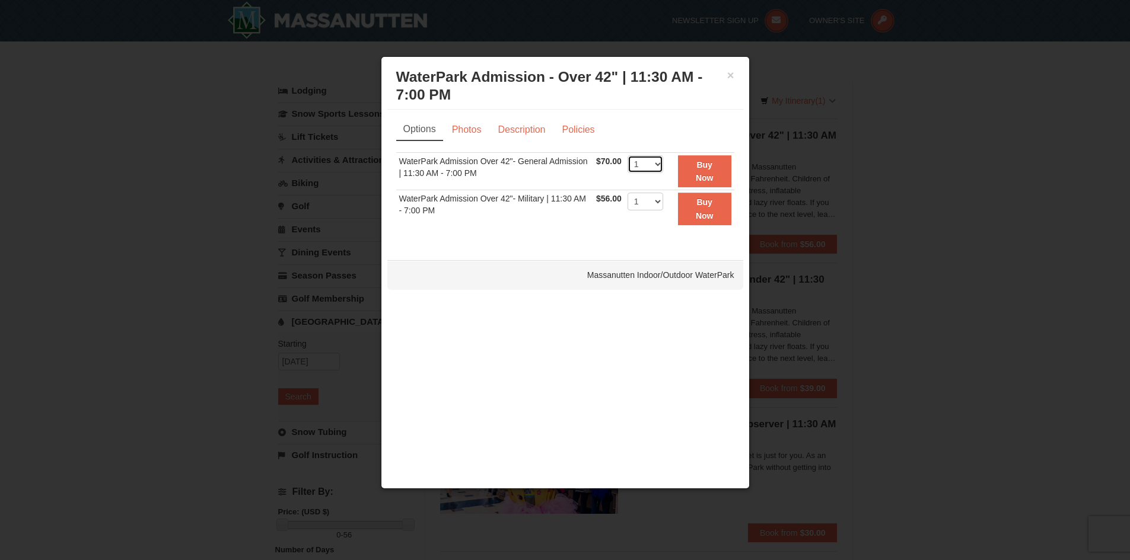
click at [655, 165] on select "1 2 3 4 5 6 7 8 9 10 11 12 13 14 15 16 17 18 19 20 21 22" at bounding box center [646, 164] width 36 height 18
select select "2"
click at [628, 155] on select "1 2 3 4 5 6 7 8 9 10 11 12 13 14 15 16 17 18 19 20 21 22" at bounding box center [646, 164] width 36 height 18
click at [730, 77] on button "×" at bounding box center [730, 75] width 7 height 12
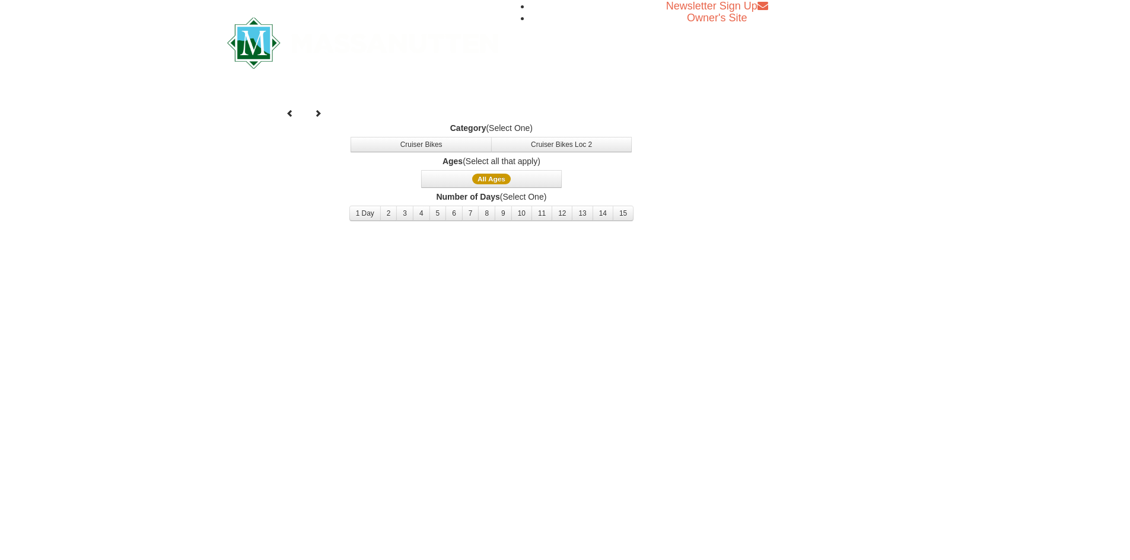
select select "12"
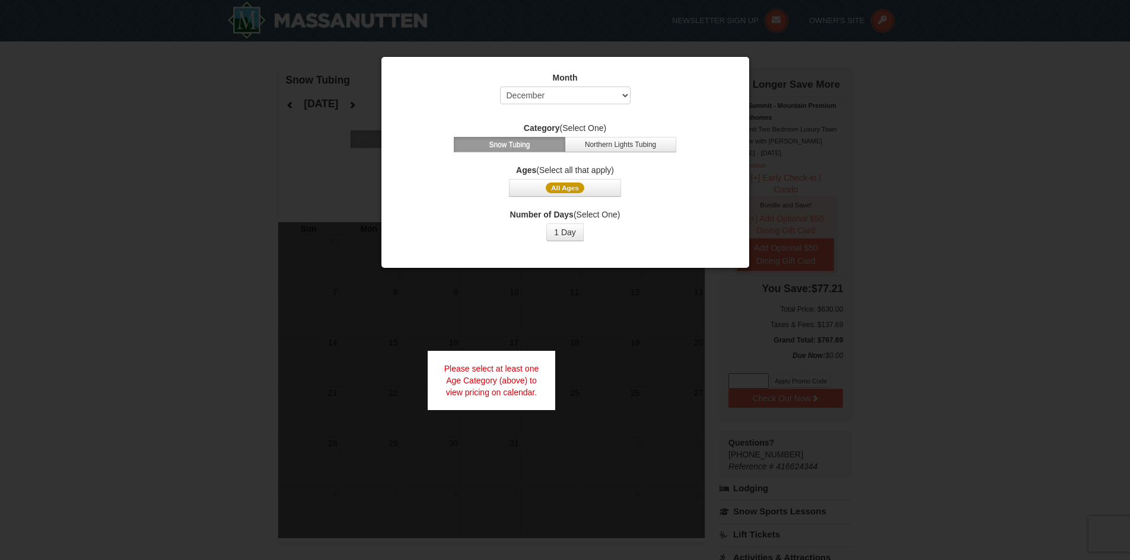
drag, startPoint x: 187, startPoint y: 317, endPoint x: 130, endPoint y: 354, distance: 67.8
click at [130, 354] on div at bounding box center [565, 280] width 1130 height 560
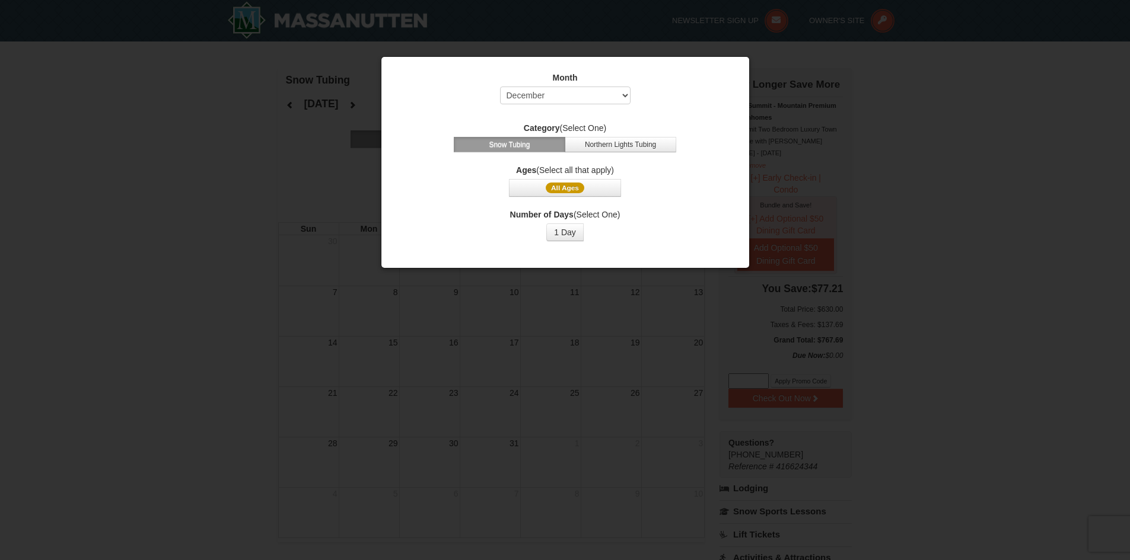
click at [276, 246] on div at bounding box center [565, 280] width 1130 height 560
click at [208, 286] on div at bounding box center [565, 280] width 1130 height 560
click at [63, 62] on div at bounding box center [565, 280] width 1130 height 560
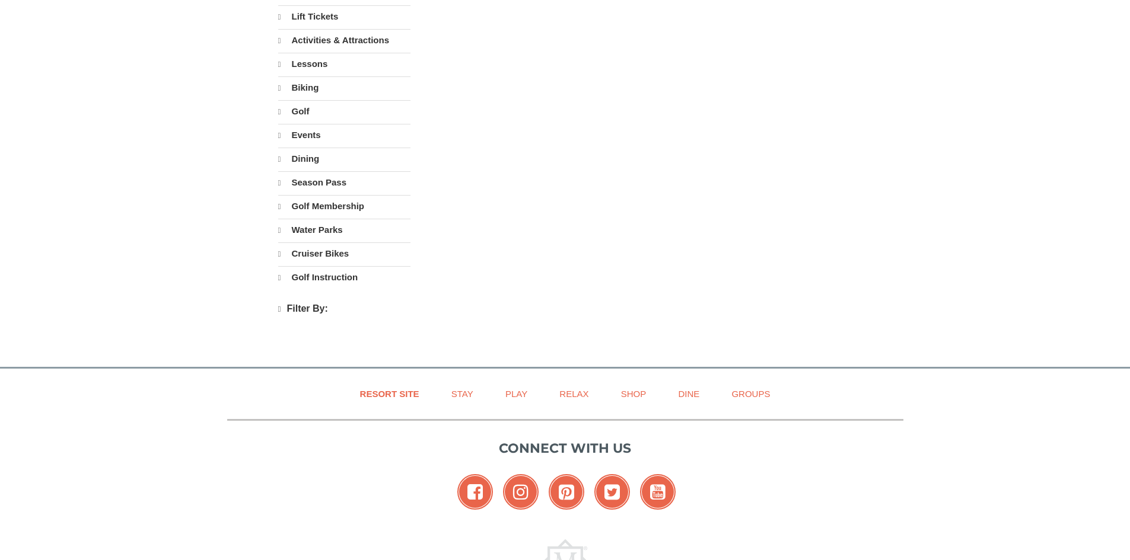
scroll to position [313, 0]
select select "10"
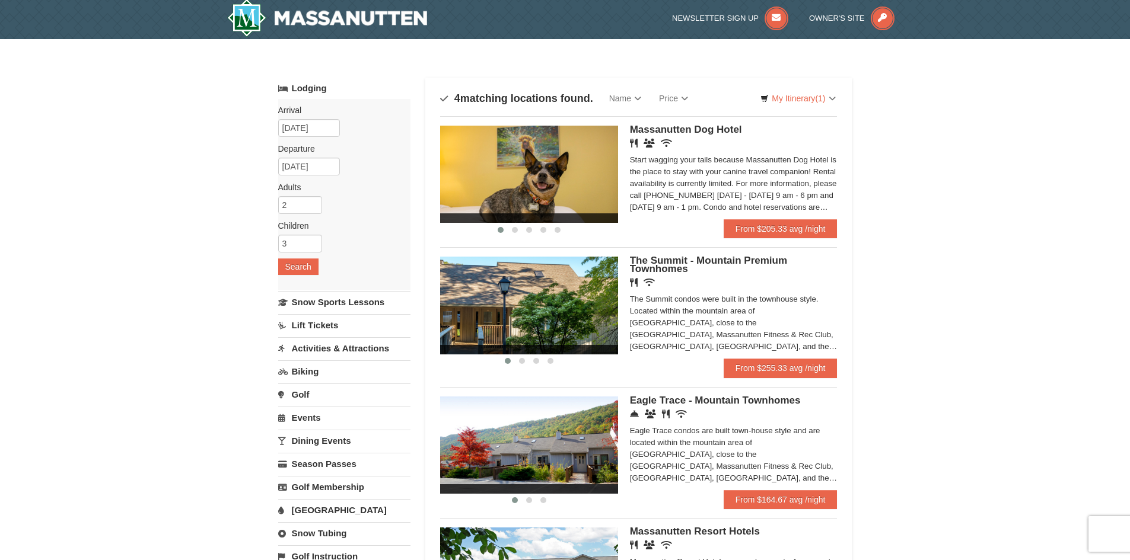
scroll to position [0, 0]
